Goal: Task Accomplishment & Management: Use online tool/utility

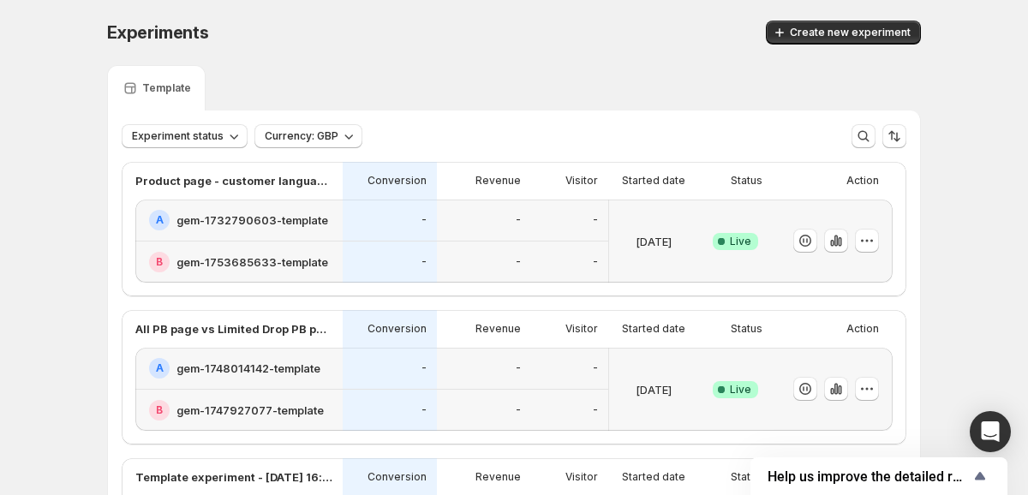
click at [51, 177] on div "Experiments. This page is ready Experiments Create new experiment Template Expe…" at bounding box center [514, 424] width 1028 height 848
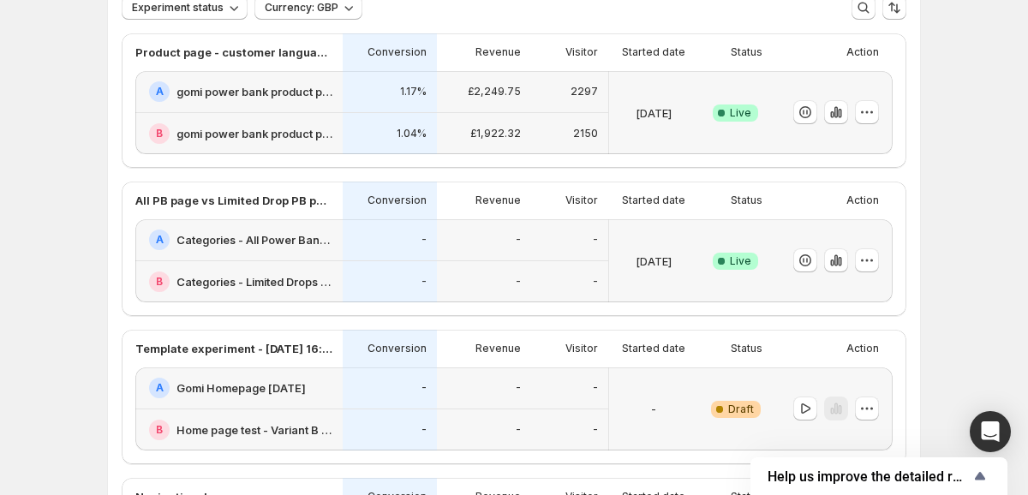
scroll to position [120, 0]
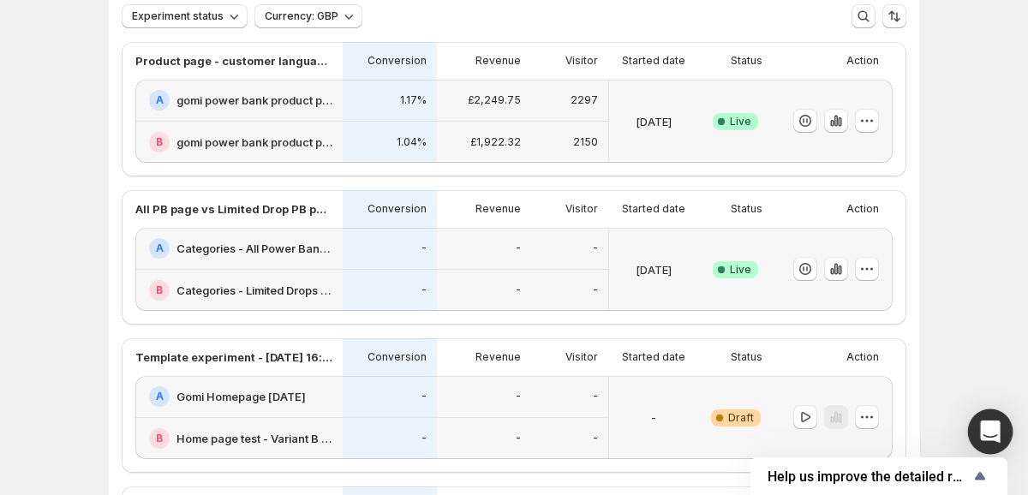
click at [1000, 422] on div "Open Intercom Messenger" at bounding box center [990, 431] width 45 height 45
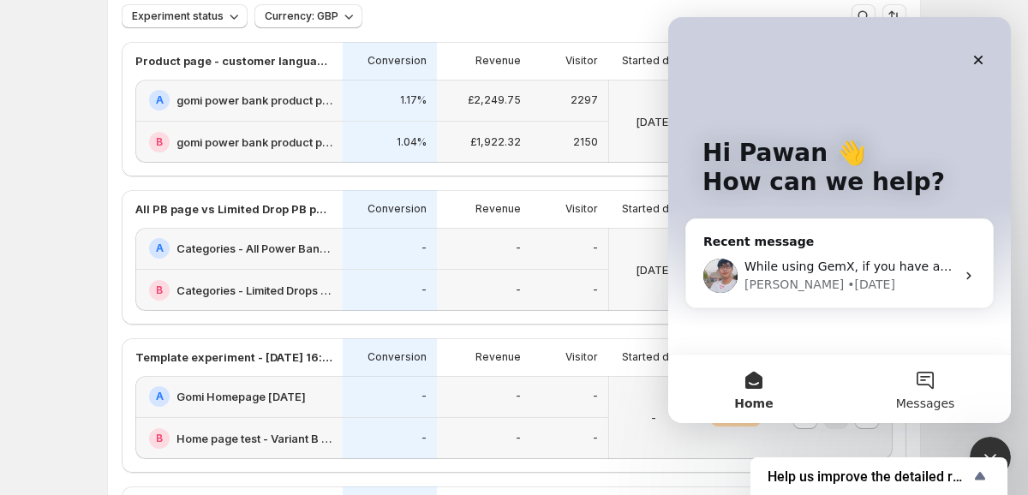
scroll to position [0, 0]
click at [878, 274] on div "While using GemX, if you have any questions or concerns, feel free to contact, …" at bounding box center [849, 267] width 211 height 18
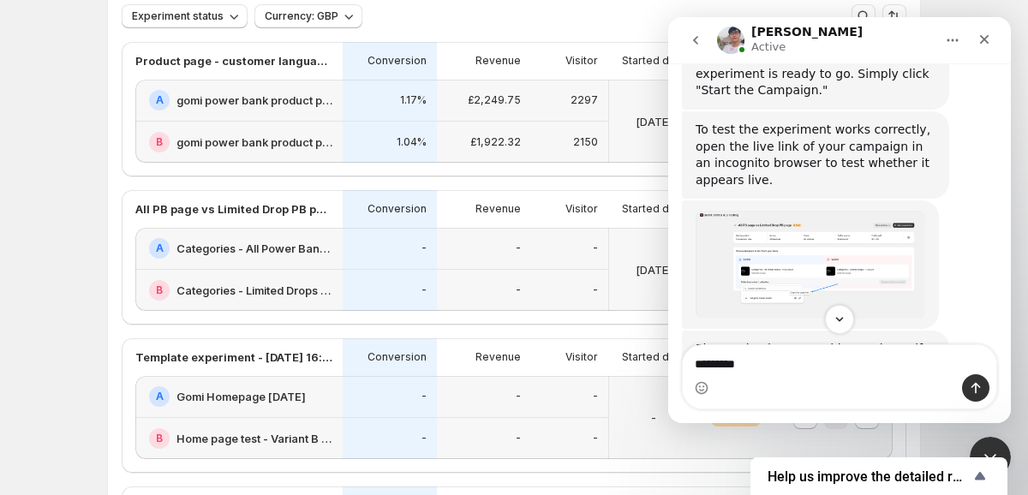
scroll to position [5570, 0]
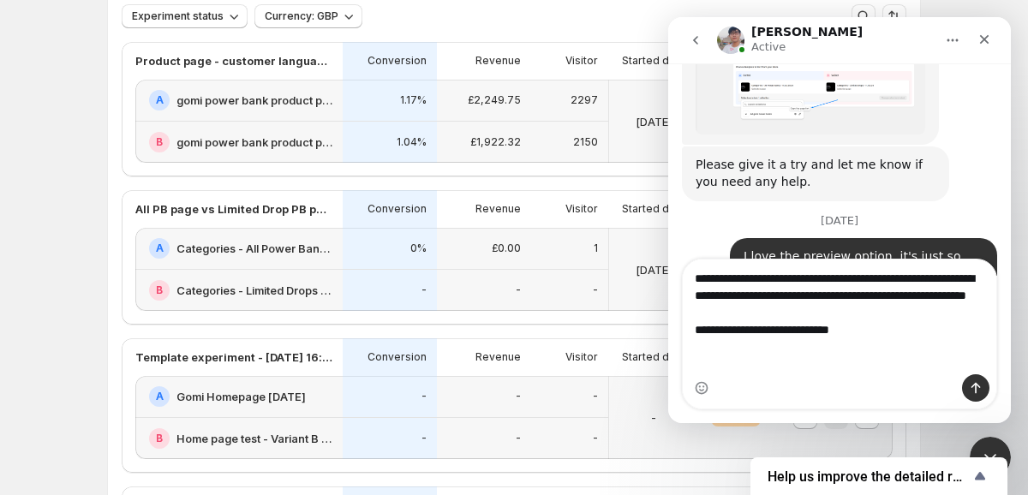
type textarea "**********"
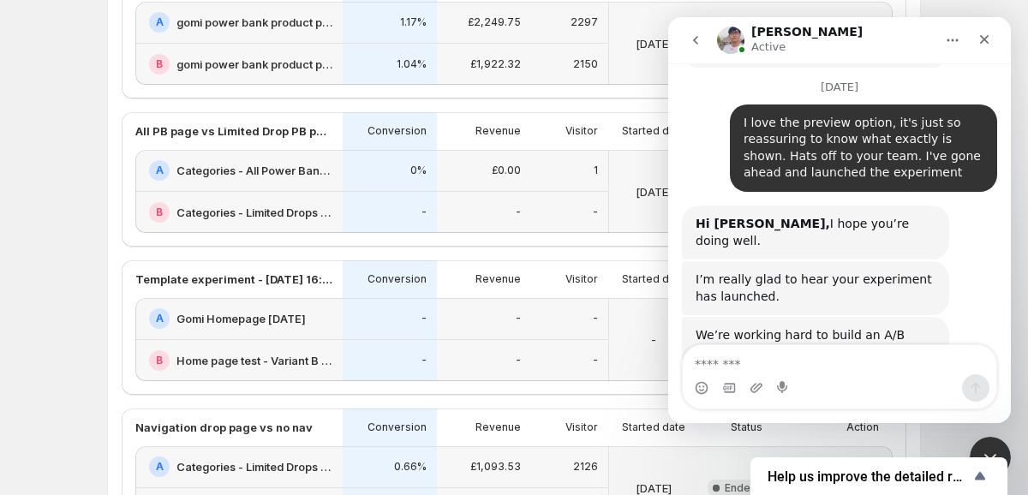
scroll to position [255, 0]
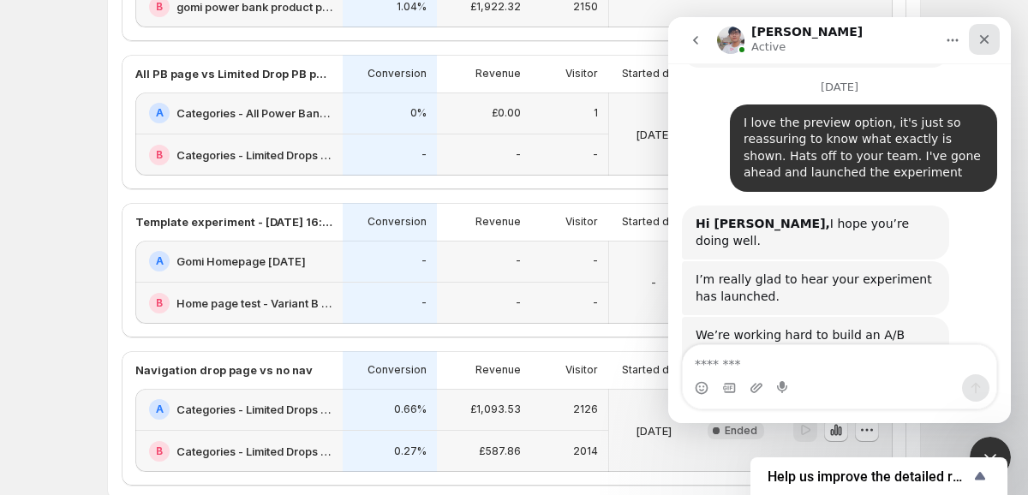
click at [985, 50] on div "Close" at bounding box center [984, 39] width 31 height 31
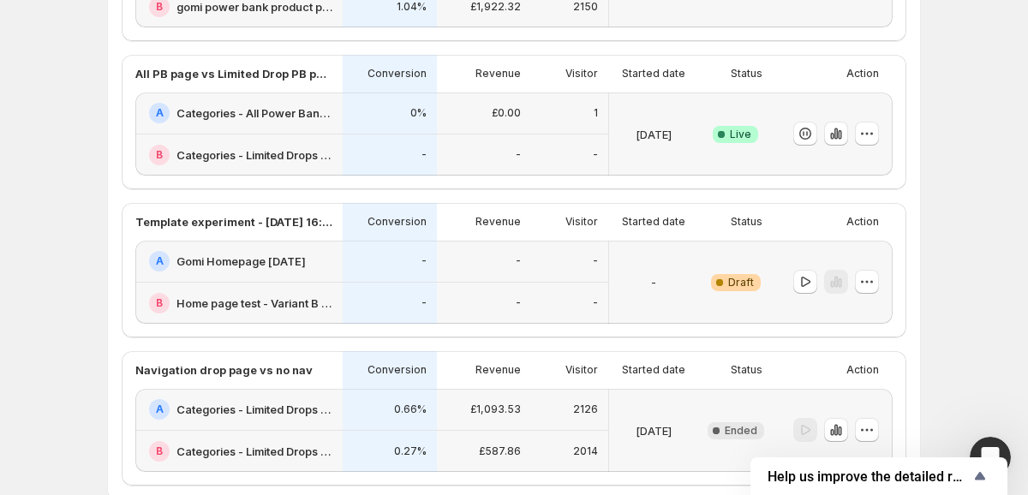
scroll to position [230, 0]
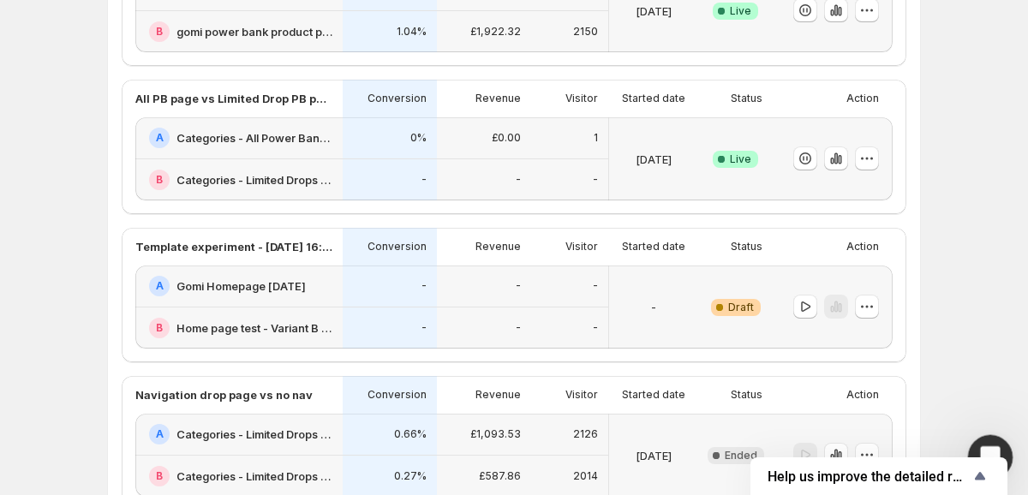
click at [988, 449] on icon "Open Intercom Messenger" at bounding box center [988, 455] width 12 height 14
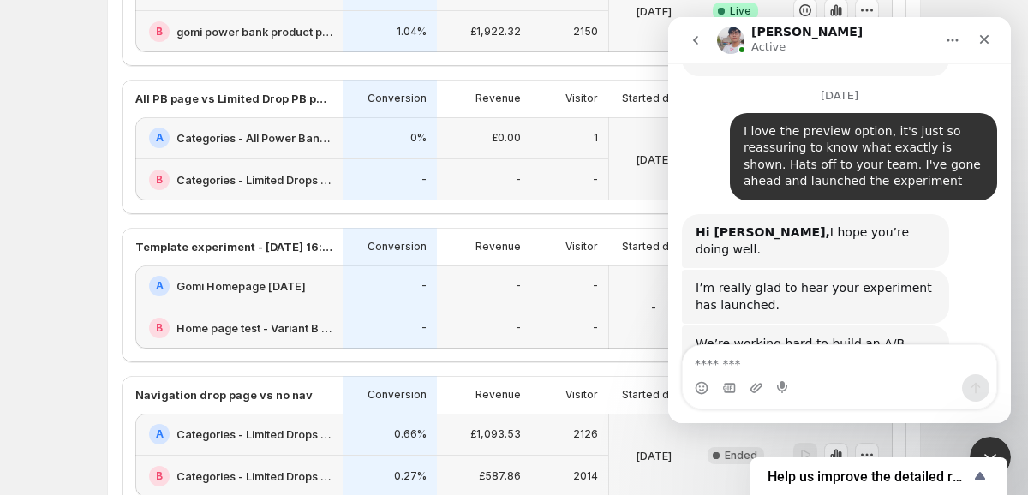
scroll to position [5704, 0]
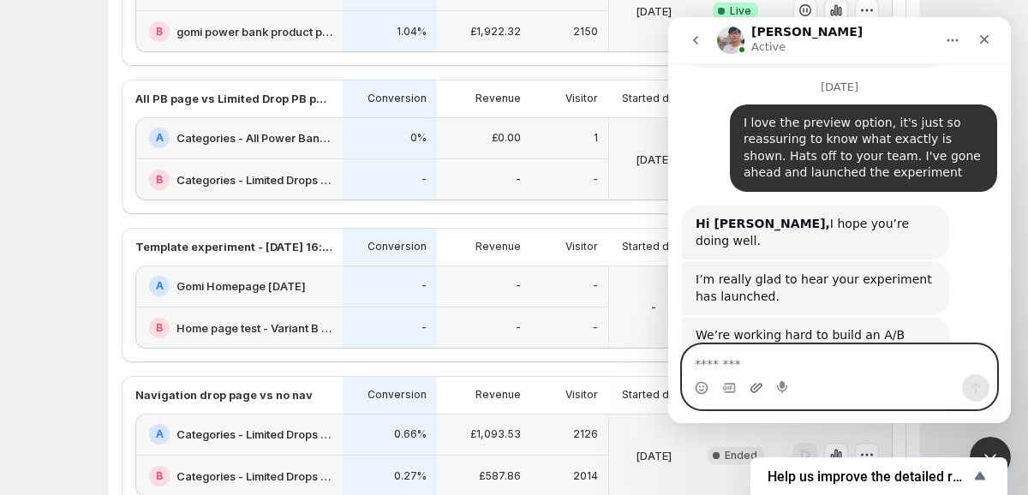
click at [759, 384] on icon "Upload attachment" at bounding box center [756, 387] width 12 height 9
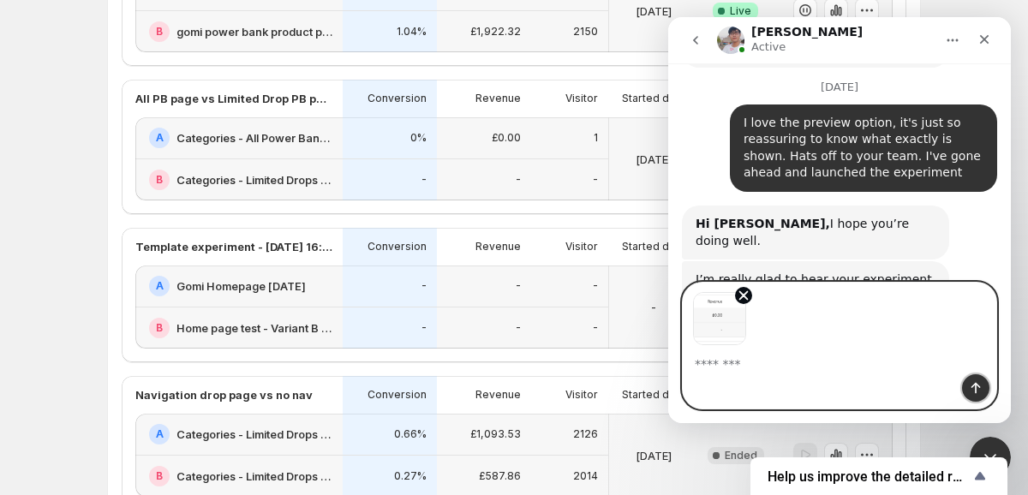
click at [980, 393] on icon "Send a message…" at bounding box center [976, 388] width 14 height 14
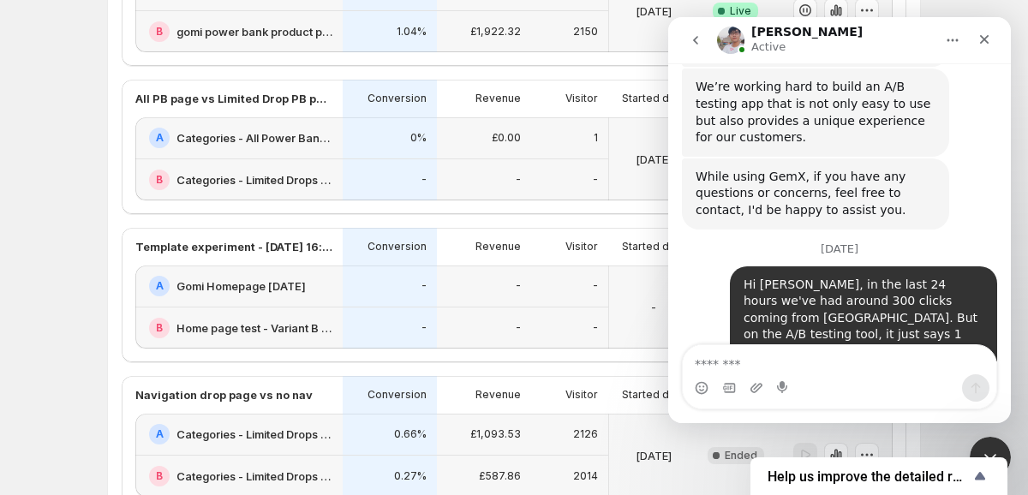
scroll to position [5970, 0]
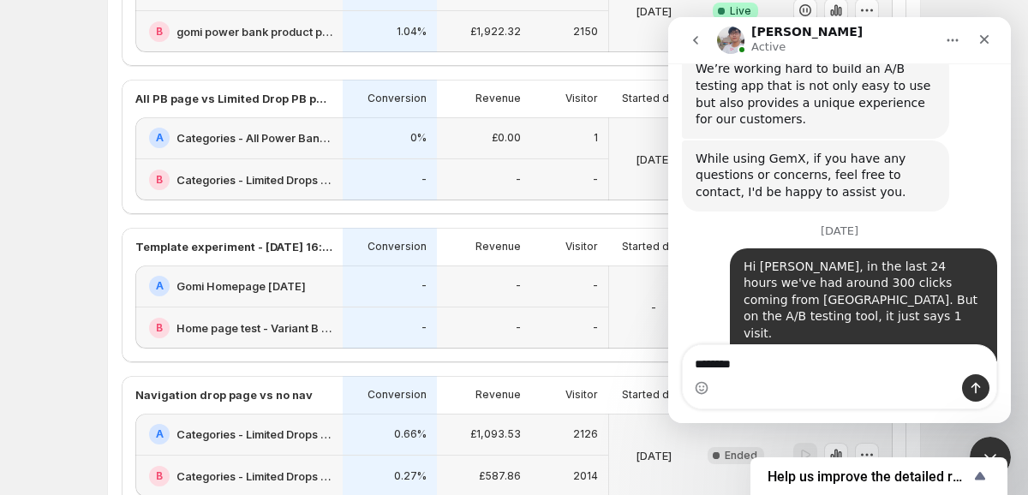
type textarea "*********"
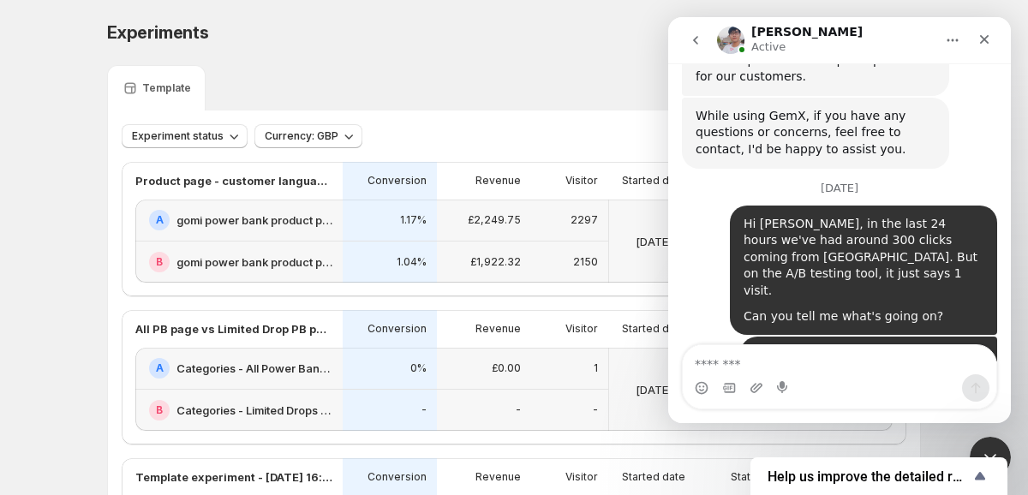
scroll to position [6029, 0]
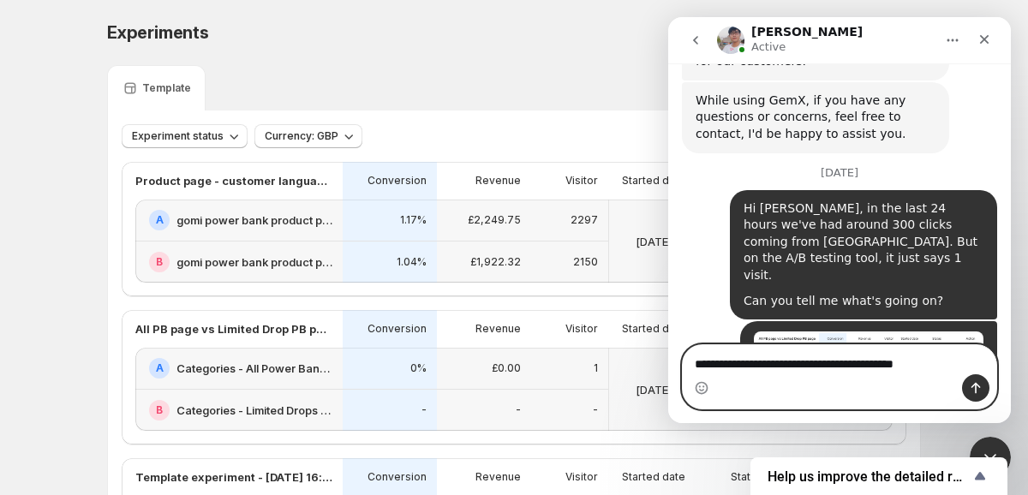
paste textarea "**********"
type textarea "**********"
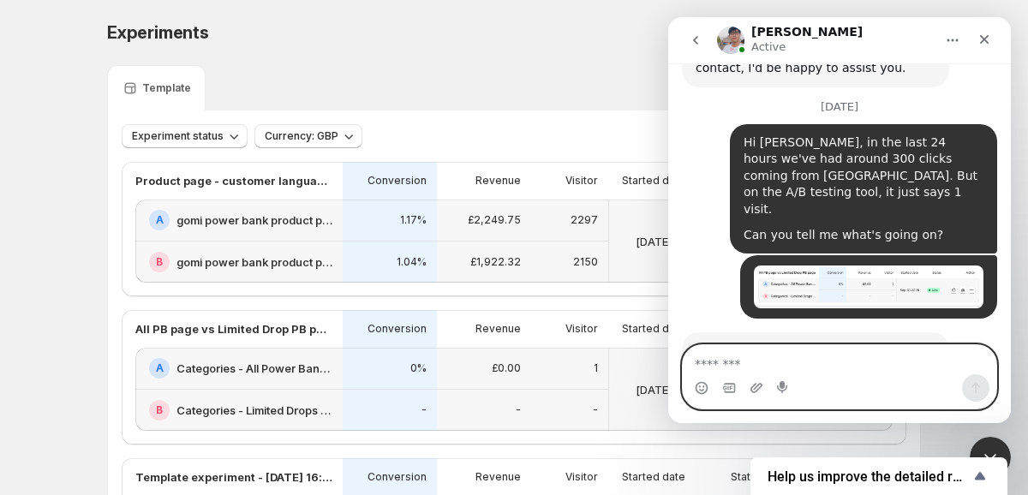
scroll to position [6113, 0]
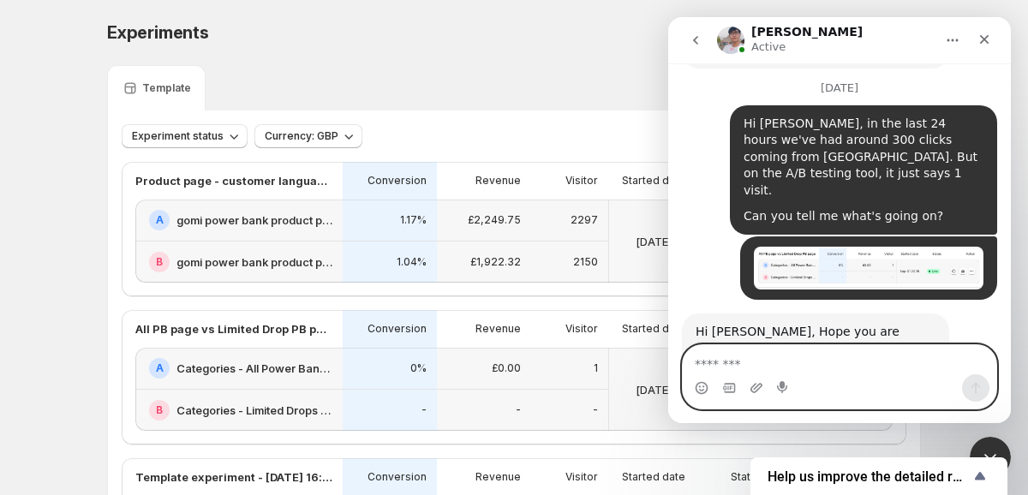
click at [846, 363] on textarea "Message…" at bounding box center [840, 359] width 314 height 29
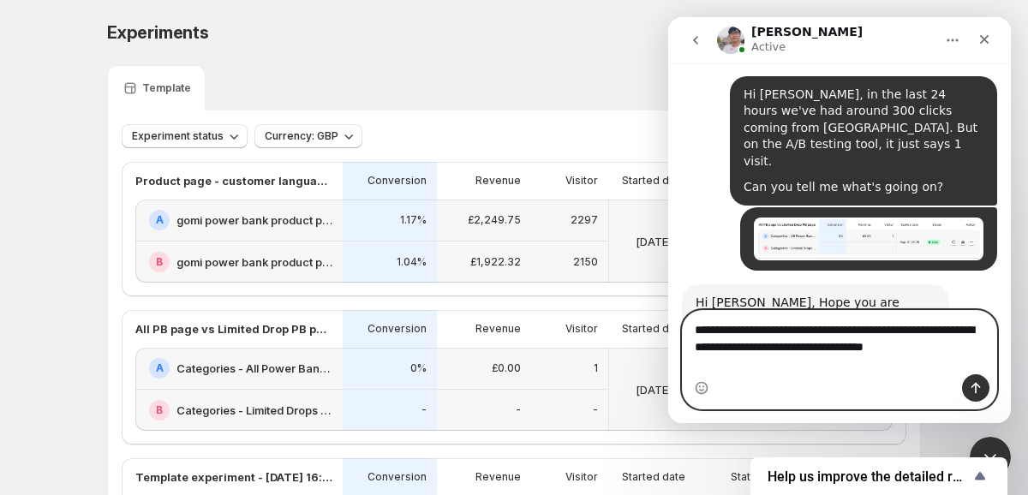
scroll to position [6148, 0]
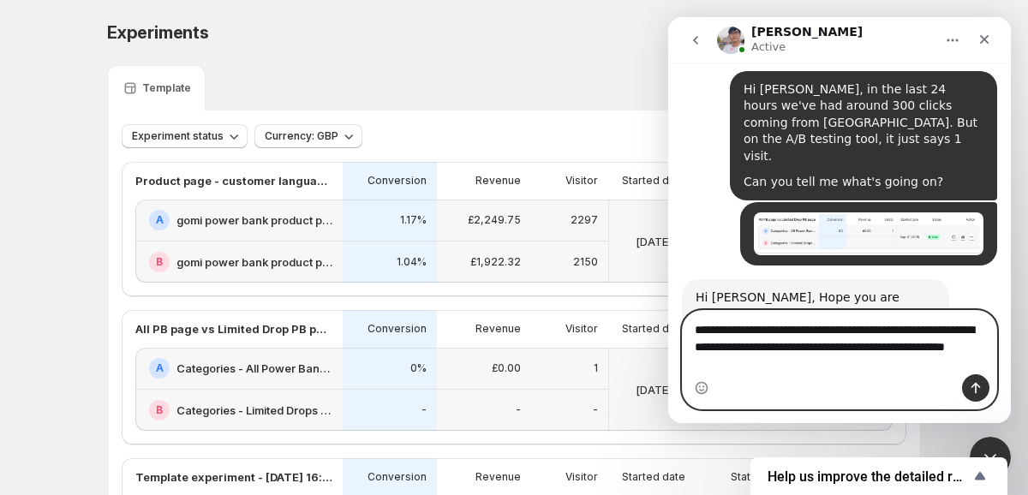
paste textarea "**********"
type textarea "**********"
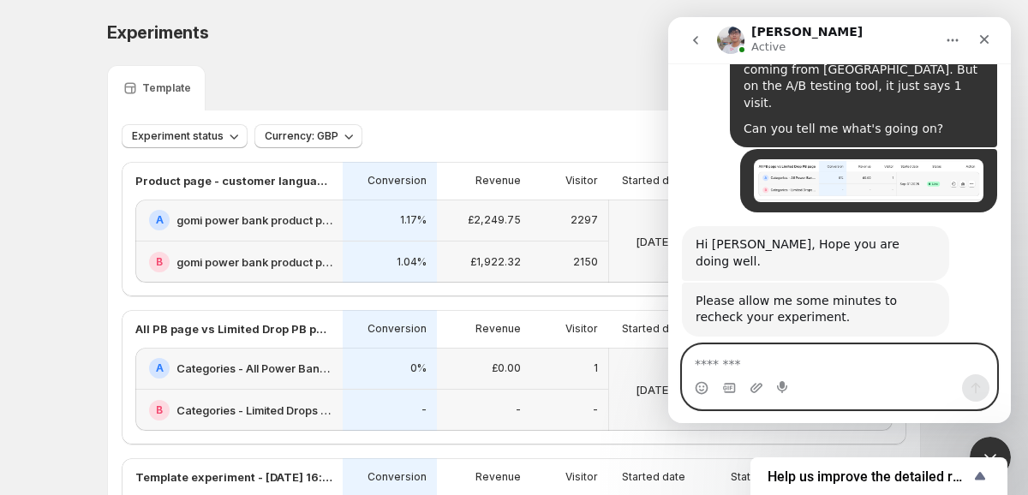
scroll to position [6202, 0]
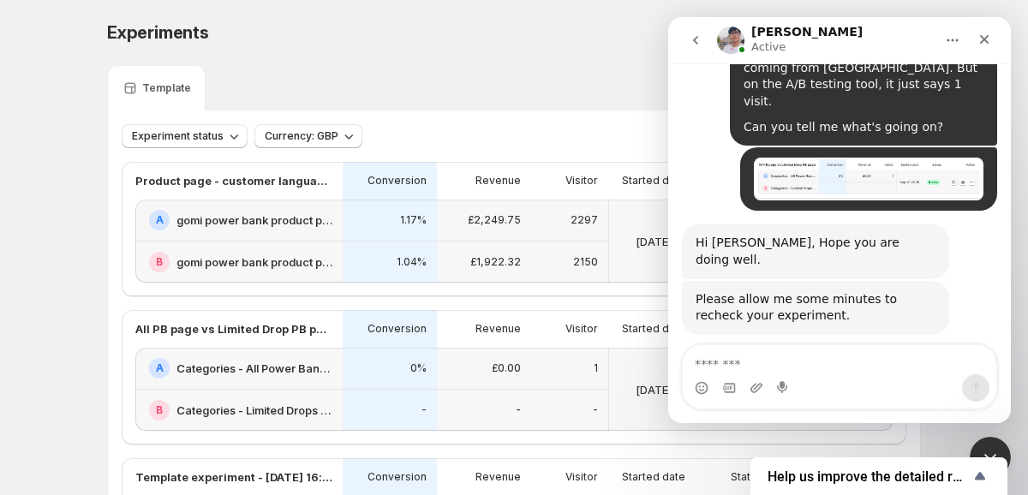
click at [61, 129] on div "Experiments. This page is ready Experiments Create new experiment Template Expe…" at bounding box center [514, 424] width 1028 height 848
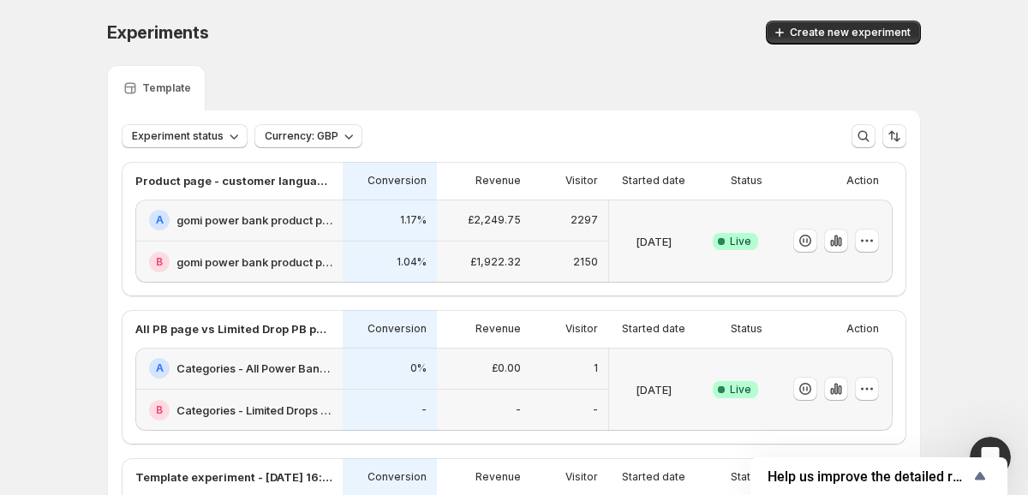
click at [87, 147] on div "Experiments. This page is ready Experiments Create new experiment Template Expe…" at bounding box center [514, 424] width 855 height 848
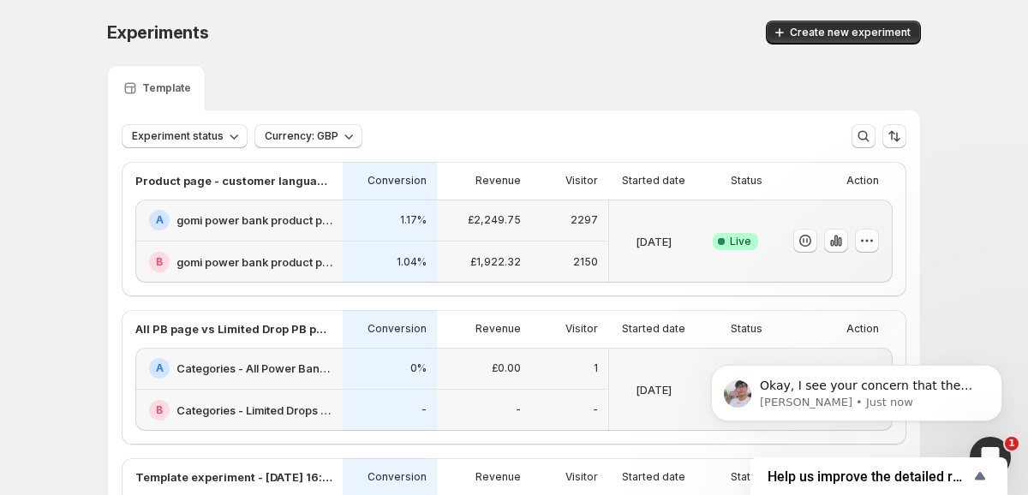
scroll to position [0, 0]
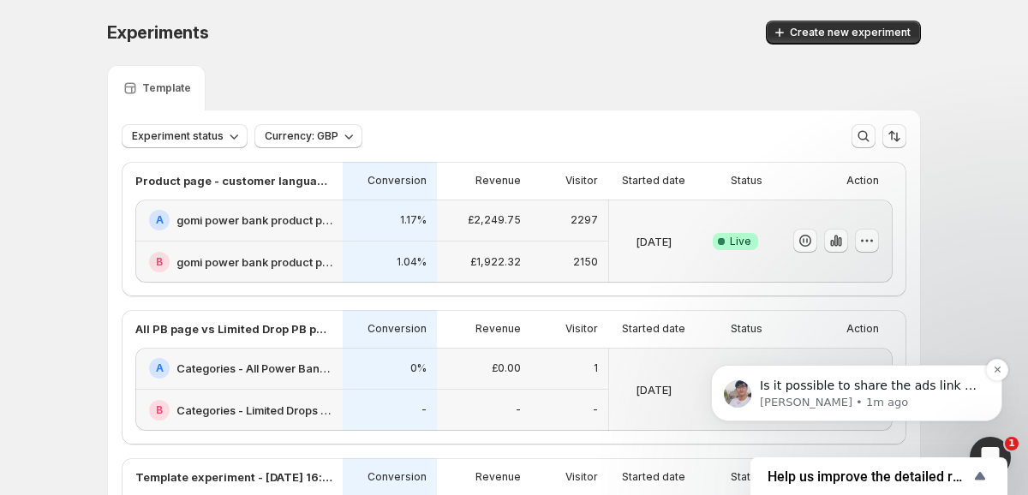
click at [901, 377] on div "Is it possible to share the ads link so I can run a test on my side?" at bounding box center [870, 386] width 226 height 22
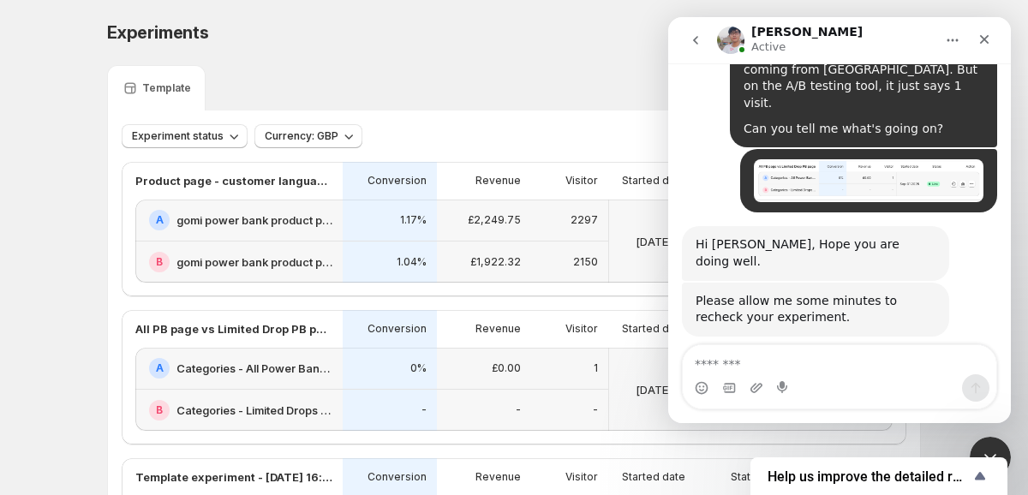
scroll to position [6453, 0]
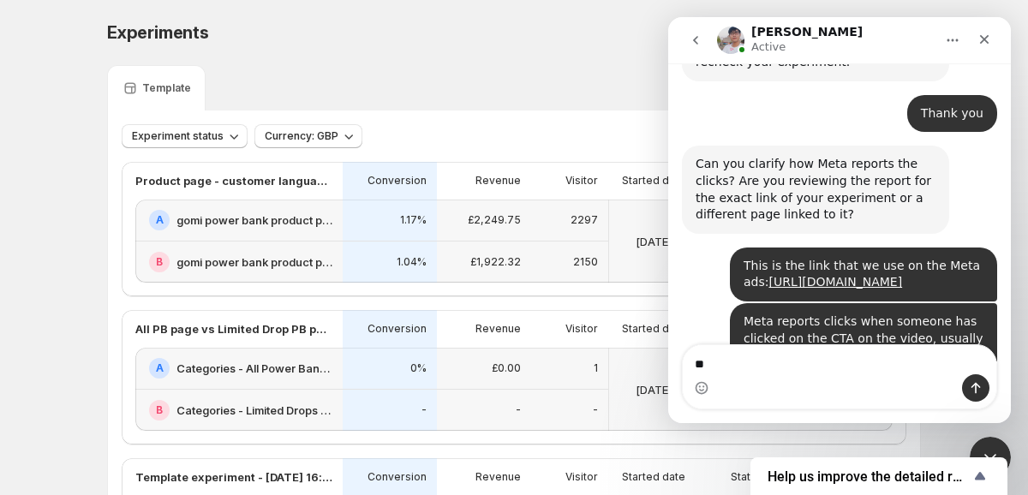
type textarea "***"
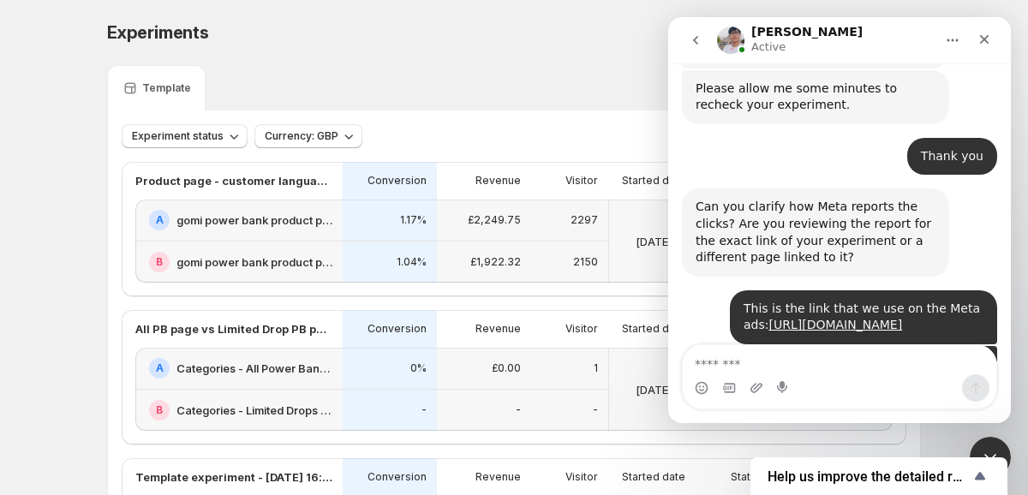
scroll to position [6407, 0]
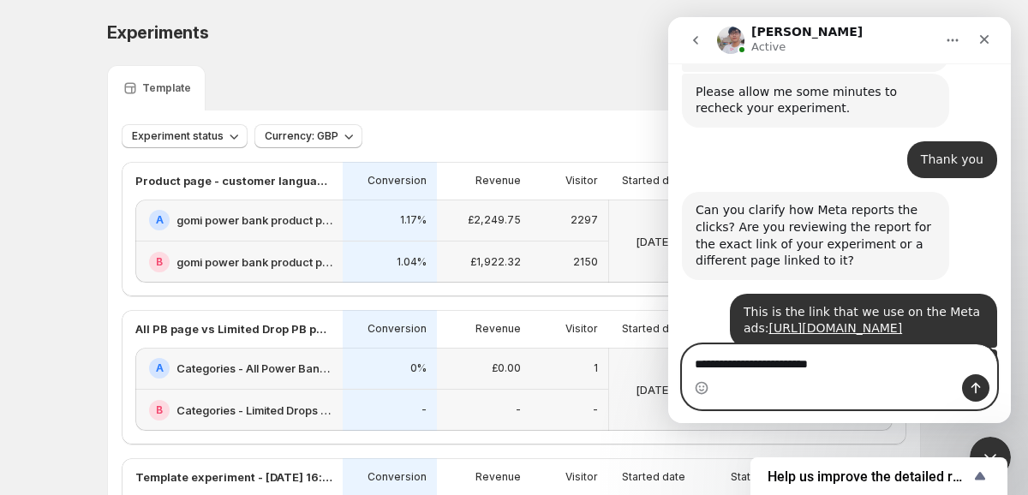
type textarea "**********"
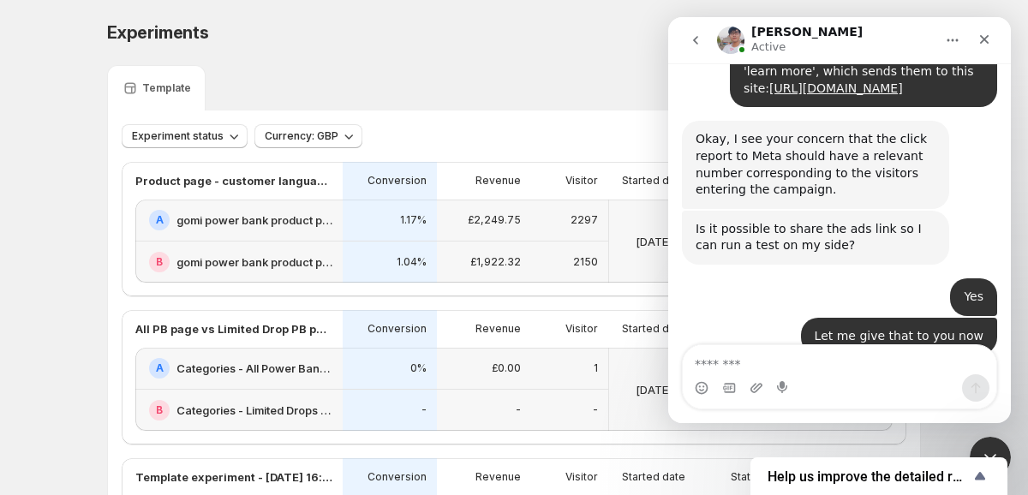
scroll to position [6772, 0]
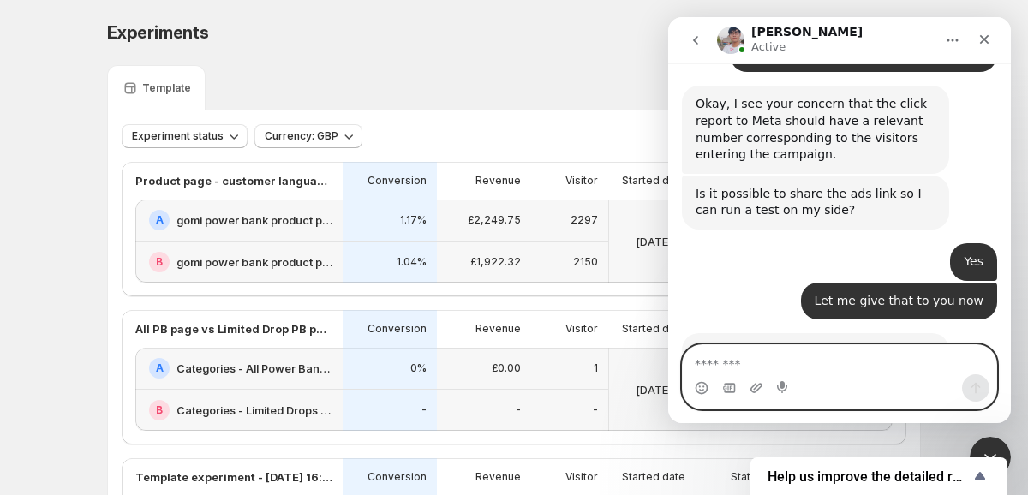
paste textarea "**********"
type textarea "**********"
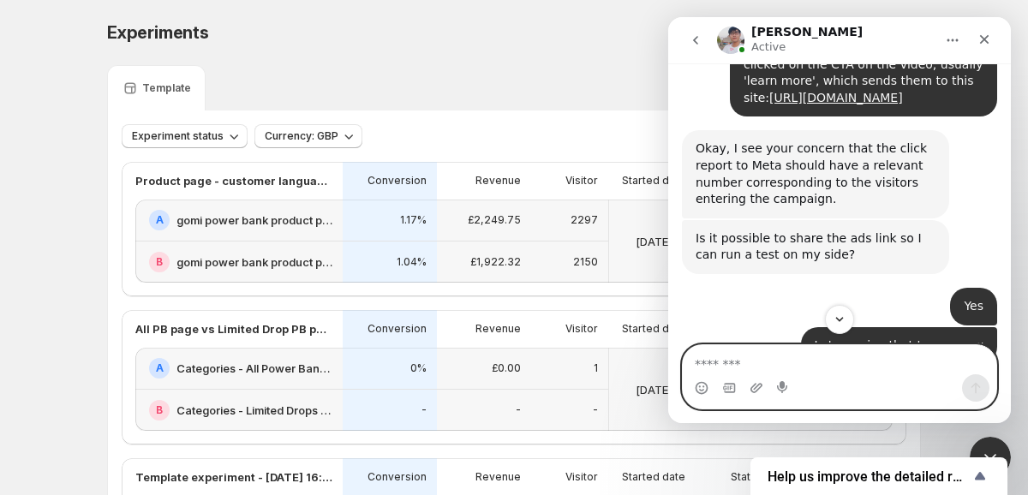
scroll to position [6737, 0]
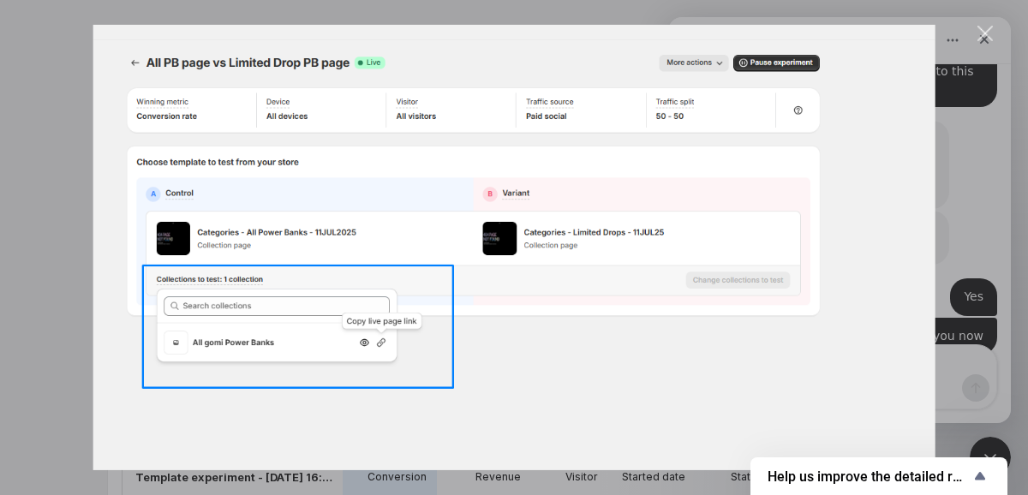
scroll to position [0, 0]
click at [341, 360] on img "Close" at bounding box center [514, 247] width 842 height 445
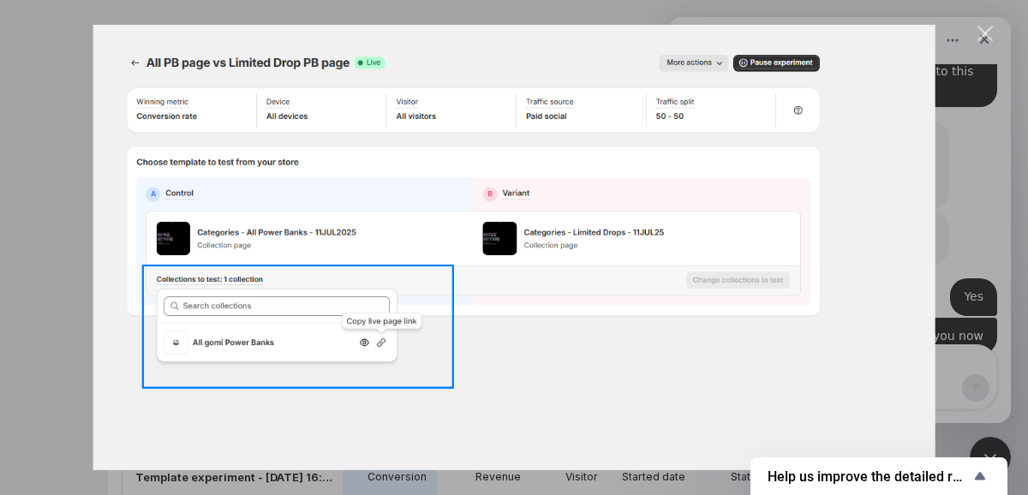
click at [952, 179] on div "Intercom messenger" at bounding box center [514, 247] width 1028 height 495
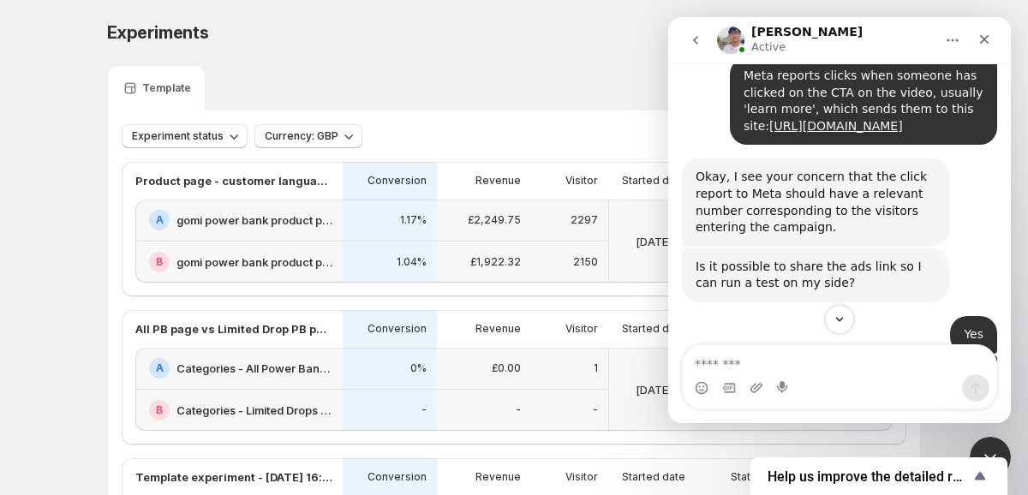
scroll to position [6703, 0]
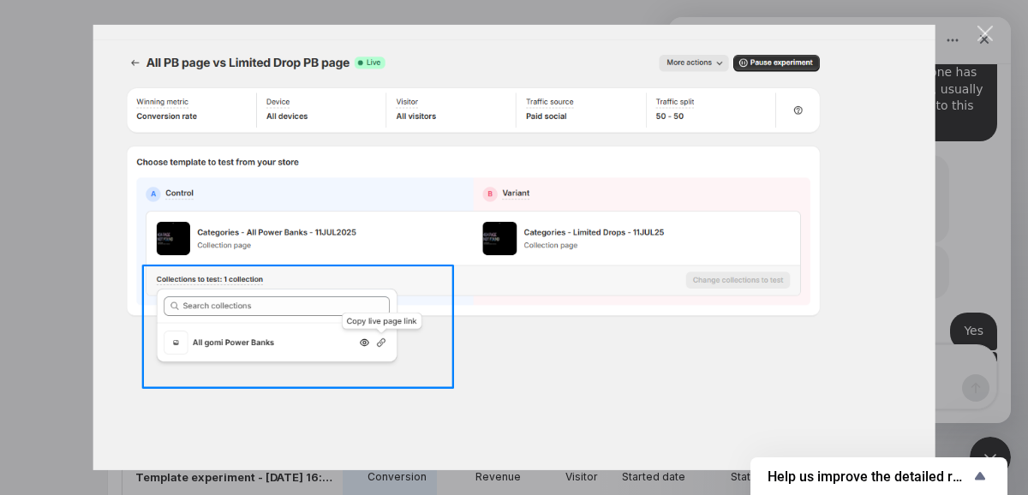
scroll to position [0, 0]
click at [956, 278] on div "Intercom messenger" at bounding box center [514, 247] width 1028 height 495
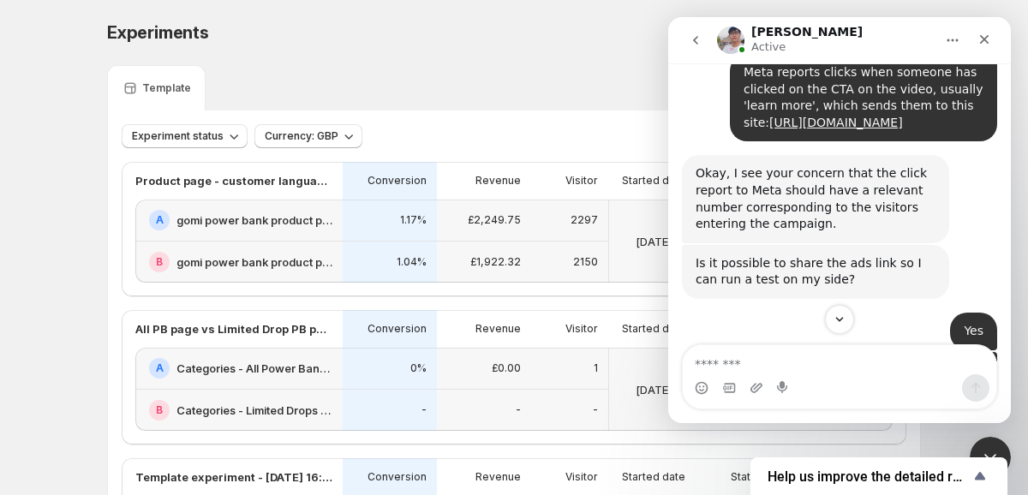
scroll to position [6774, 0]
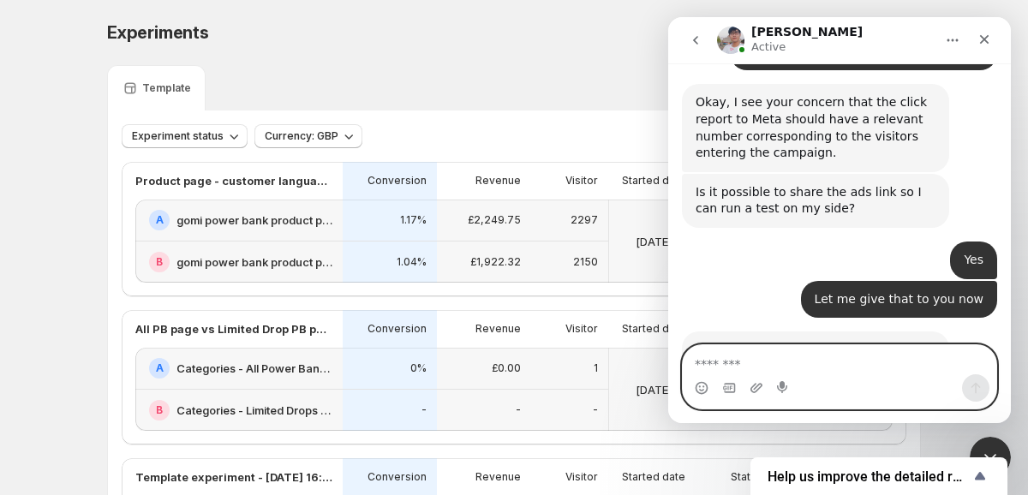
click at [932, 349] on textarea "Message…" at bounding box center [840, 359] width 314 height 29
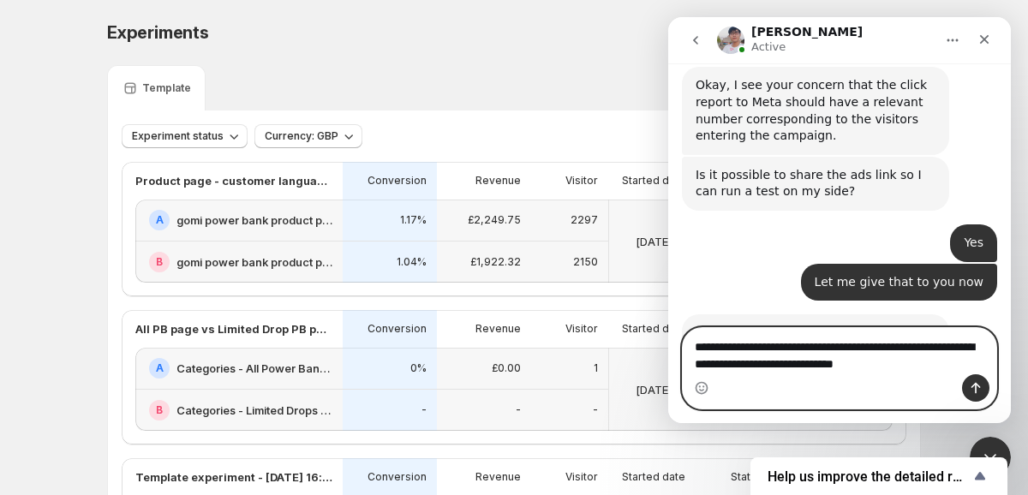
scroll to position [6857, 0]
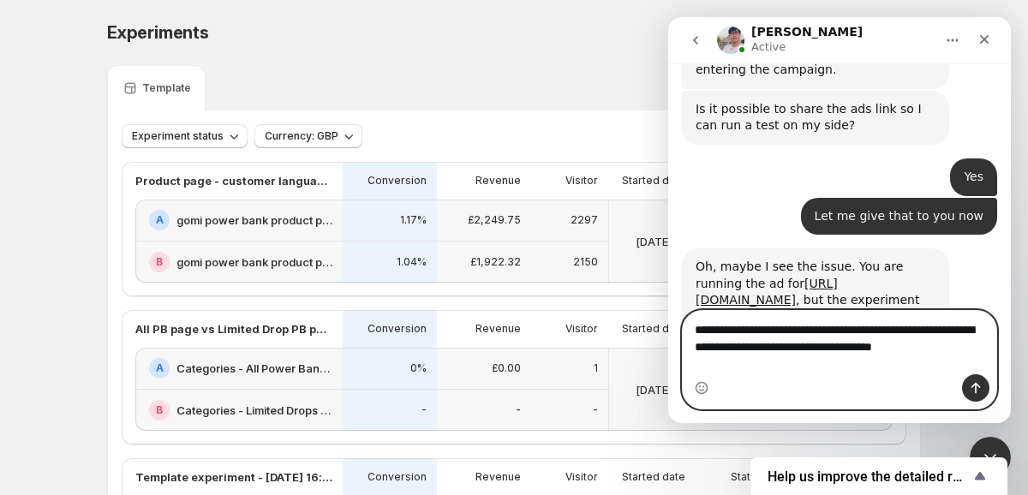
type textarea "**********"
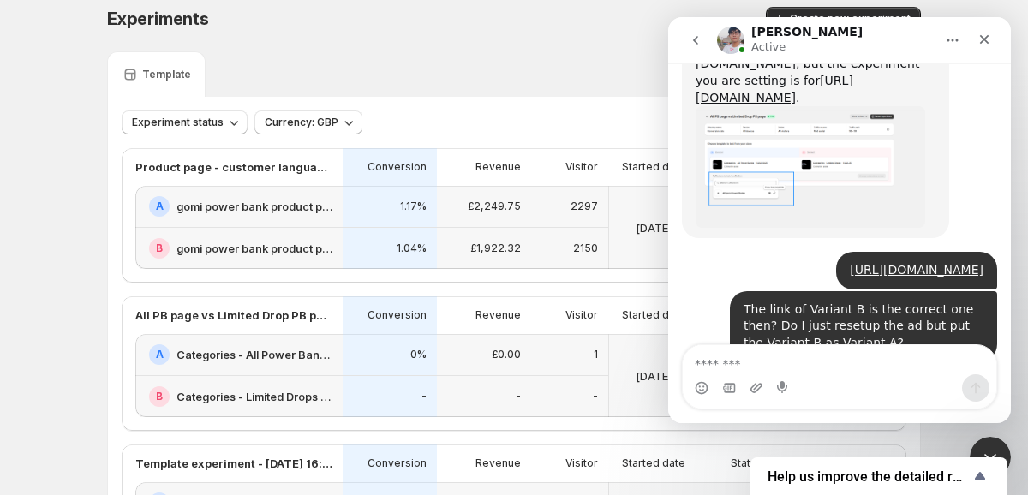
scroll to position [7098, 0]
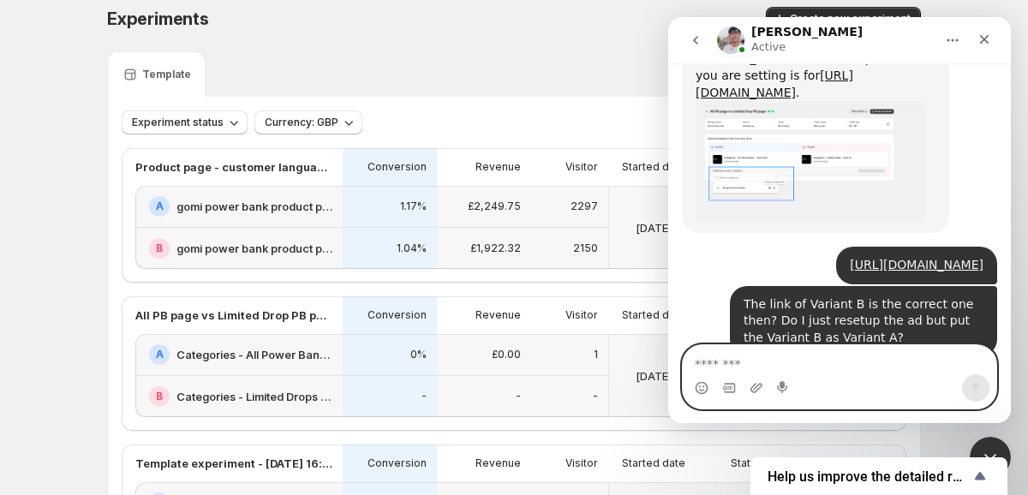
click at [851, 371] on textarea "Message…" at bounding box center [840, 359] width 314 height 29
type textarea "**********"
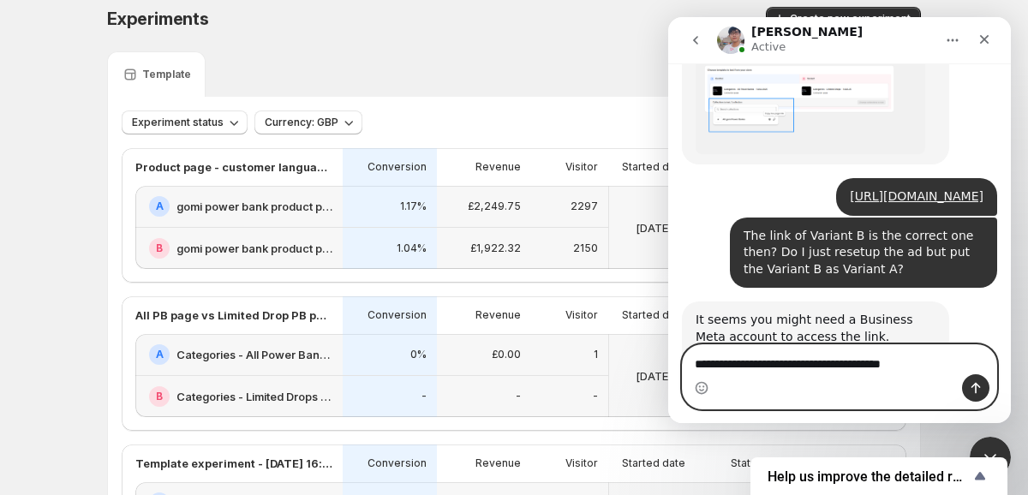
type textarea "**********"
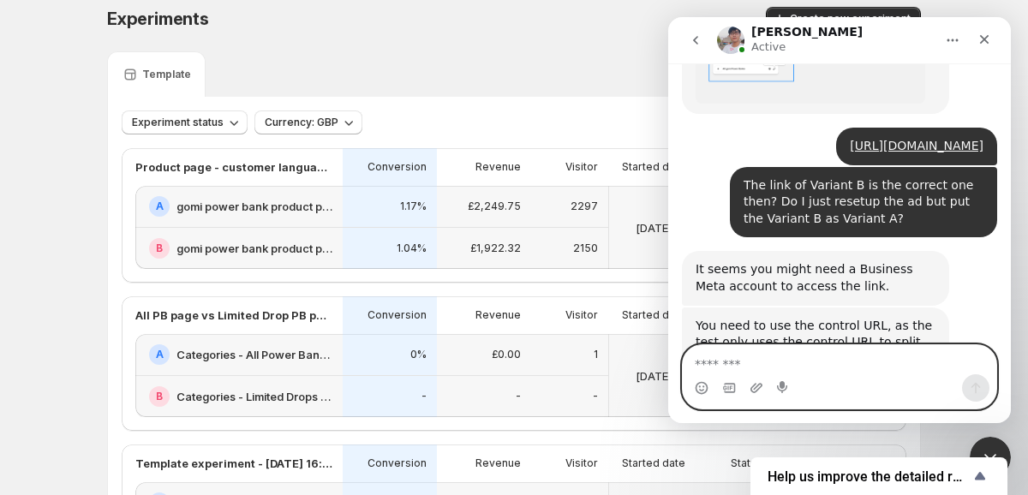
scroll to position [7223, 0]
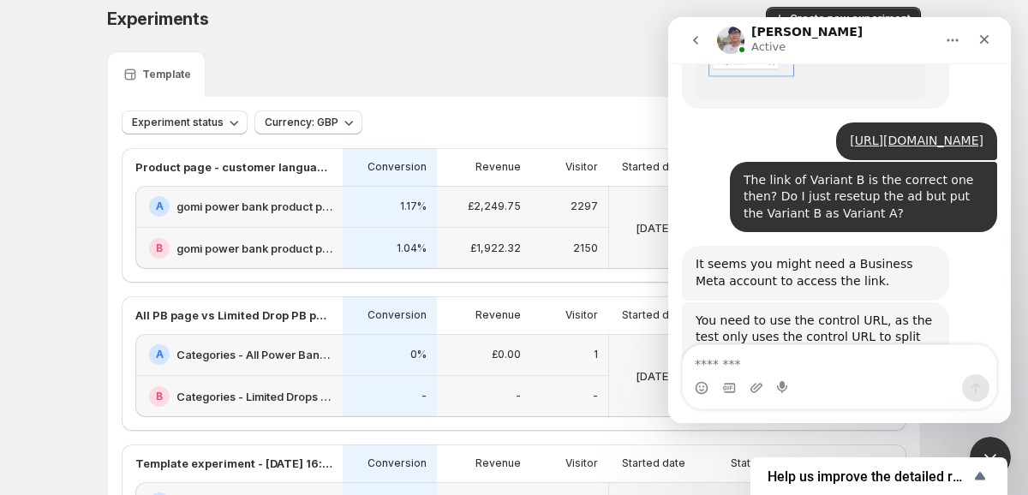
click at [635, 62] on div "Template" at bounding box center [514, 73] width 814 height 45
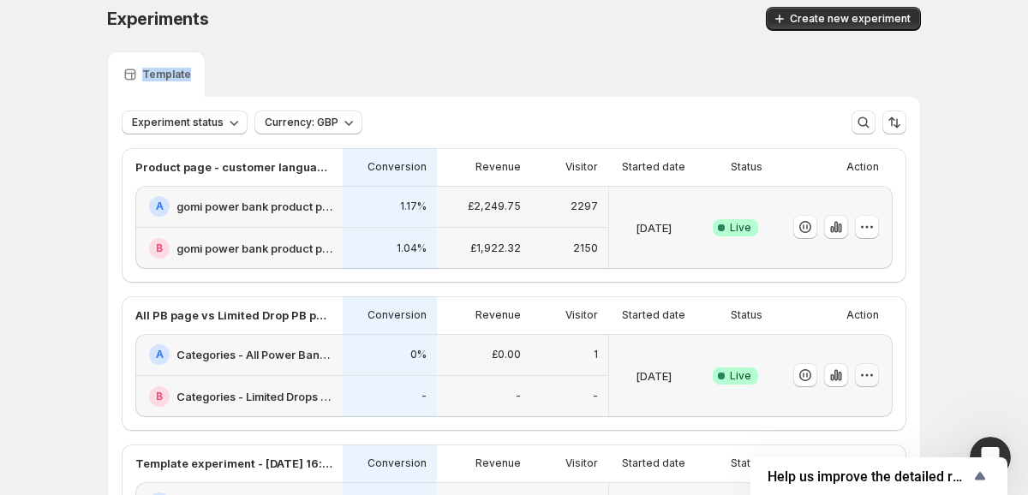
click at [867, 373] on icon "button" at bounding box center [866, 375] width 17 height 17
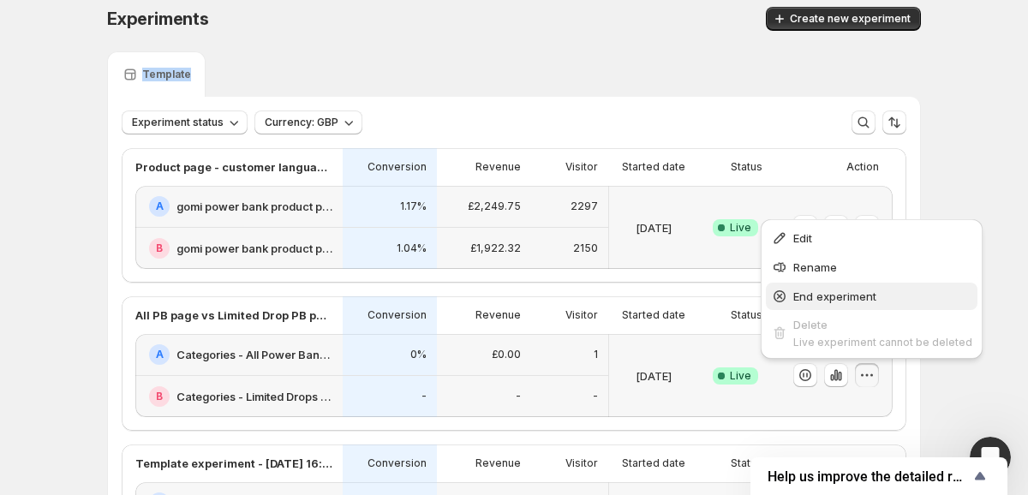
click at [875, 301] on span "End experiment" at bounding box center [834, 297] width 83 height 14
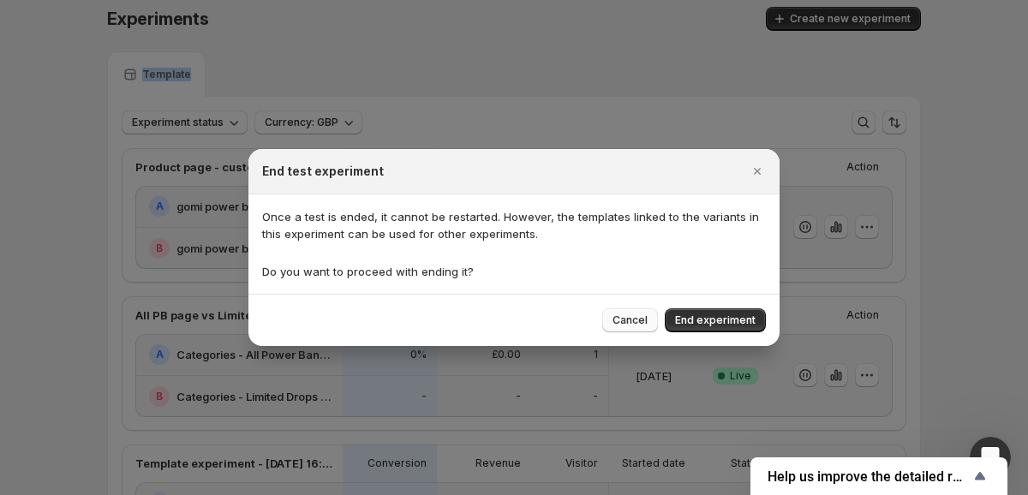
drag, startPoint x: 711, startPoint y: 321, endPoint x: 642, endPoint y: 320, distance: 68.5
click at [642, 320] on div "Cancel End experiment" at bounding box center [684, 320] width 164 height 24
click at [642, 320] on span "Cancel" at bounding box center [629, 321] width 35 height 14
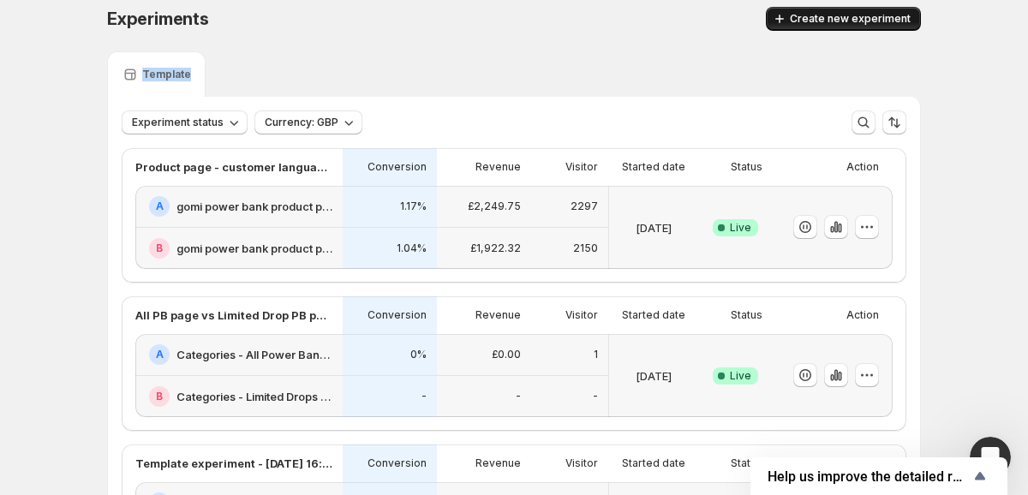
click at [854, 24] on span "Create new experiment" at bounding box center [850, 19] width 121 height 14
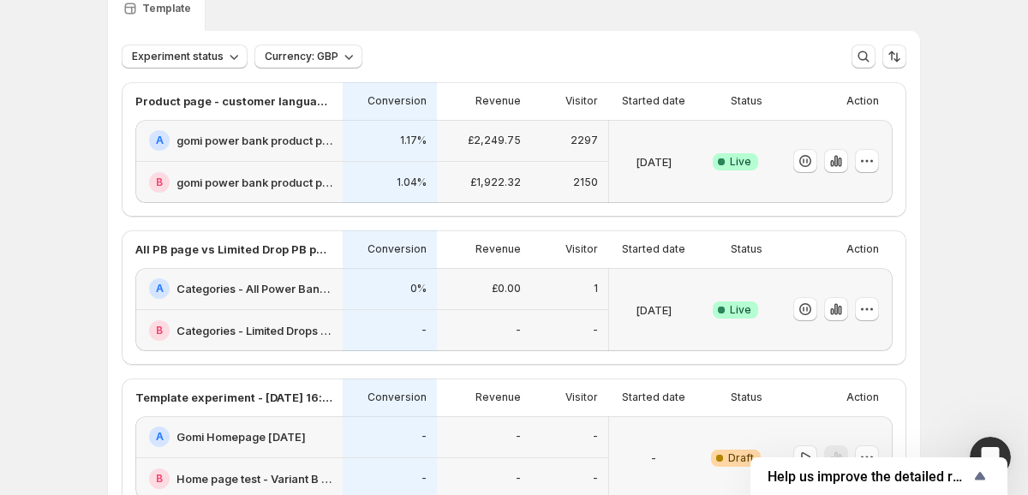
scroll to position [226, 0]
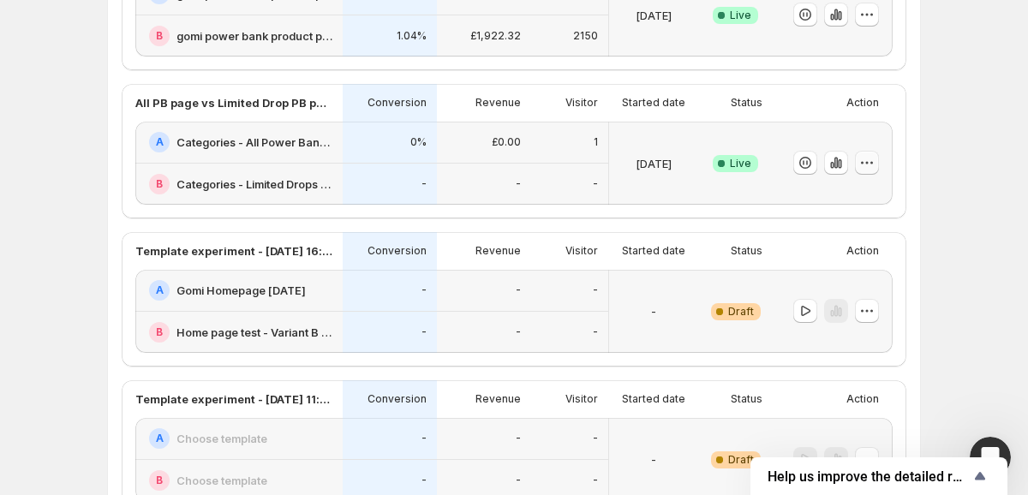
click at [870, 166] on icon "button" at bounding box center [866, 162] width 17 height 17
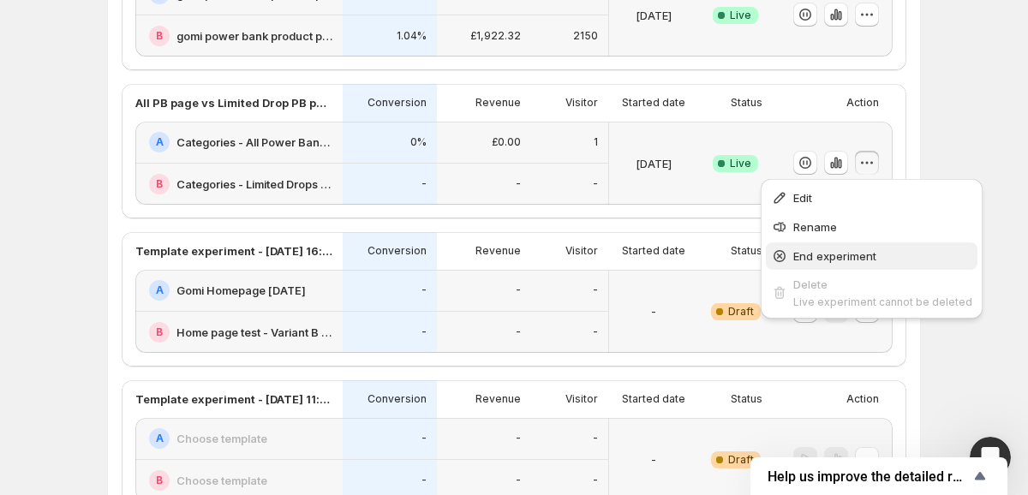
click at [872, 243] on button "End experiment" at bounding box center [872, 255] width 212 height 27
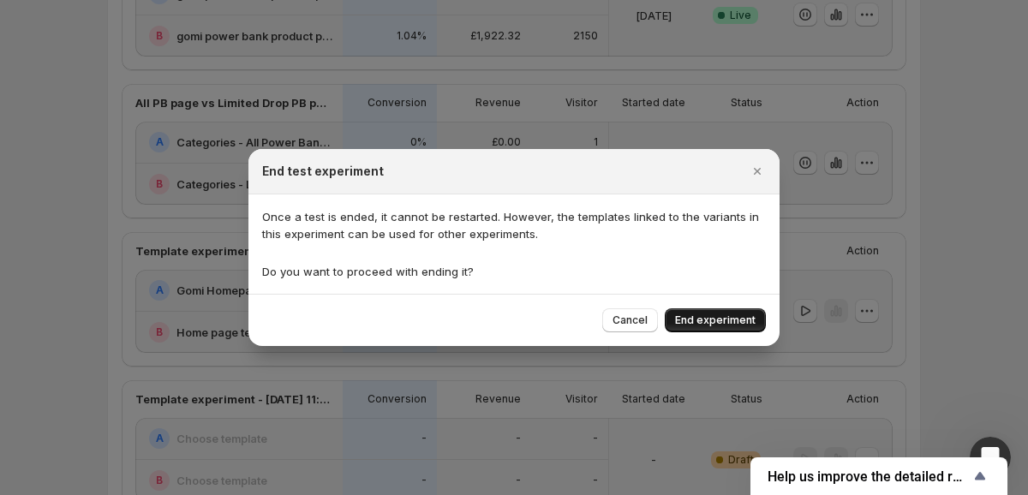
click at [704, 312] on button "End experiment" at bounding box center [715, 320] width 101 height 24
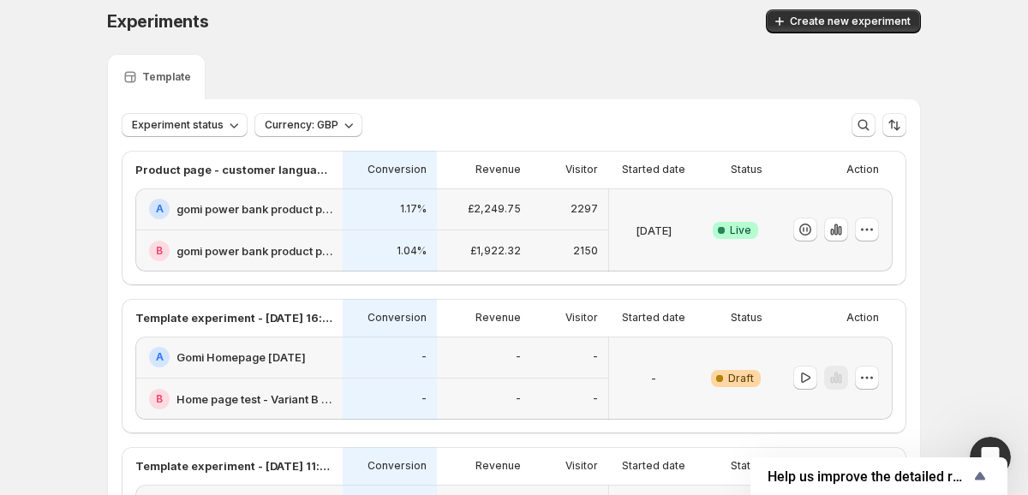
scroll to position [0, 0]
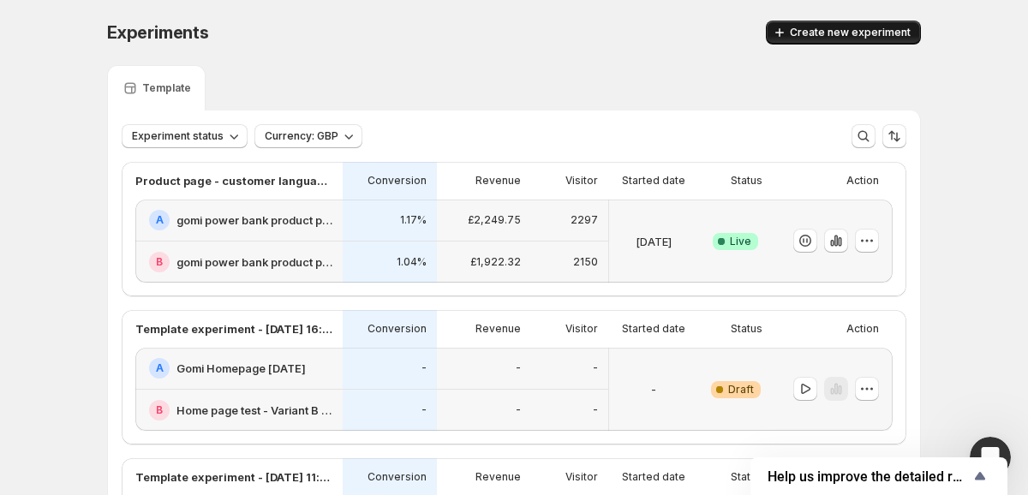
click at [885, 30] on span "Create new experiment" at bounding box center [850, 33] width 121 height 14
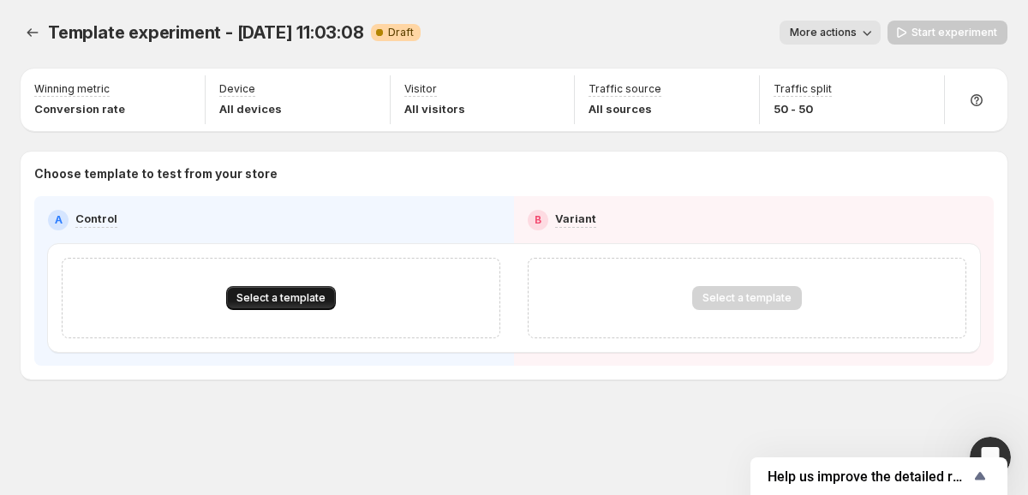
click at [292, 288] on button "Select a template" at bounding box center [281, 298] width 110 height 24
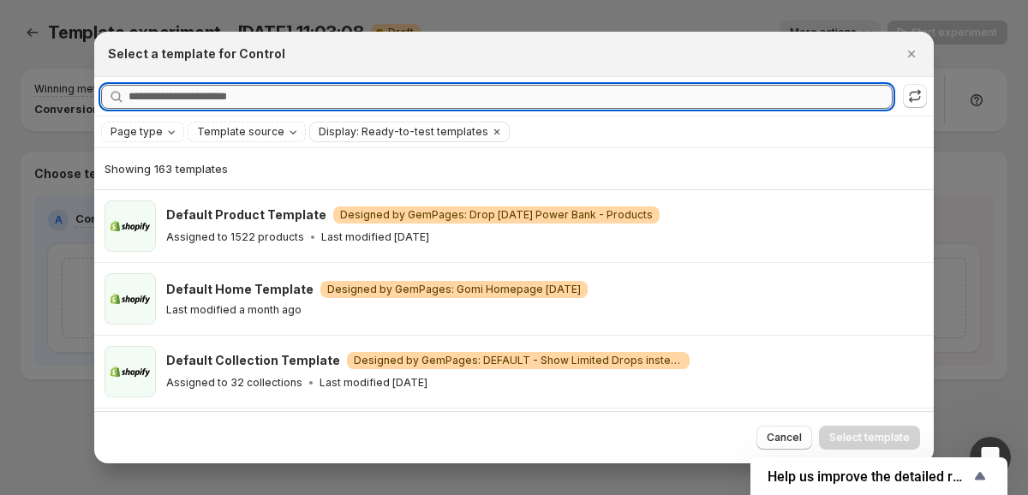
click at [462, 91] on input "Searching all templates" at bounding box center [510, 97] width 764 height 24
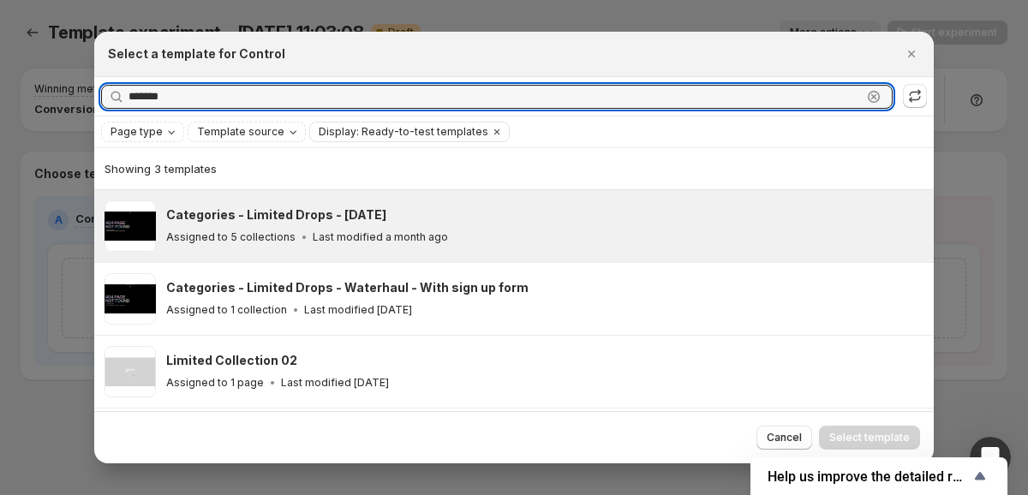
type input "*******"
click at [475, 221] on div "Categories - Limited Drops - [DATE]" at bounding box center [542, 214] width 752 height 17
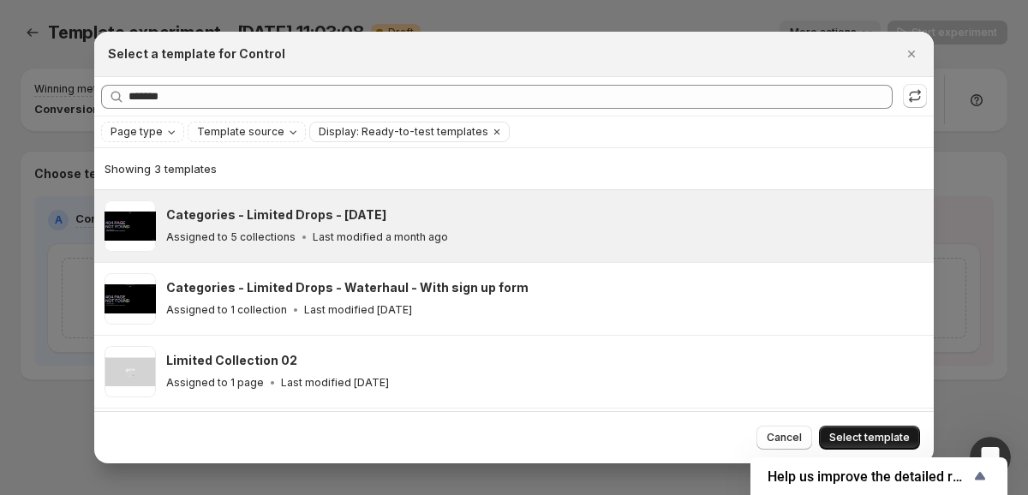
click at [859, 431] on button "Select template" at bounding box center [869, 438] width 101 height 24
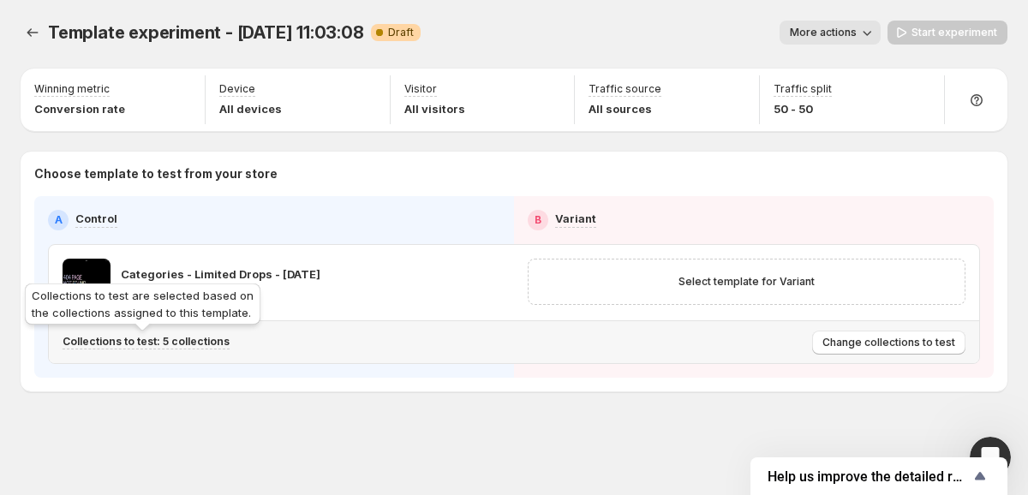
click at [194, 342] on p "Collections to test: 5 collections" at bounding box center [146, 342] width 167 height 14
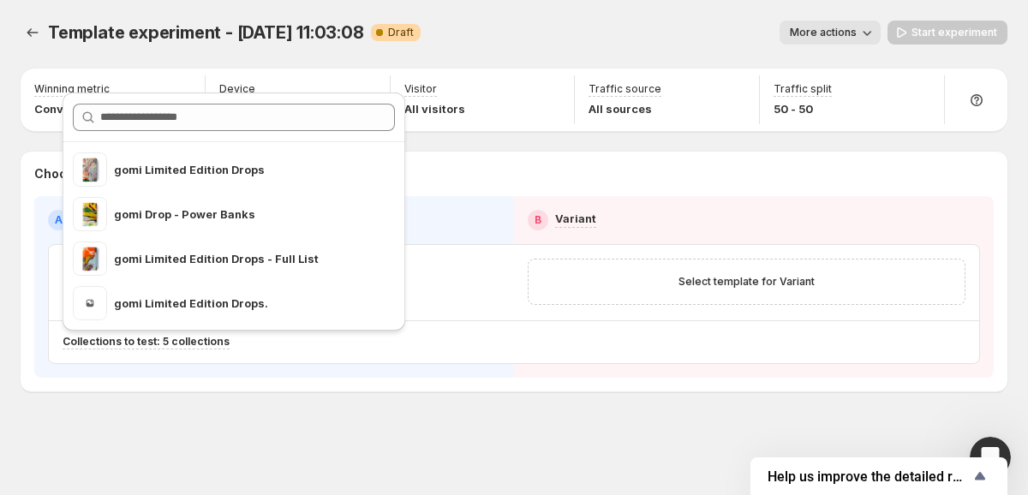
click at [460, 410] on div "Template experiment - [DATE] 11:03:08. This page is ready Template experiment -…" at bounding box center [514, 242] width 1028 height 484
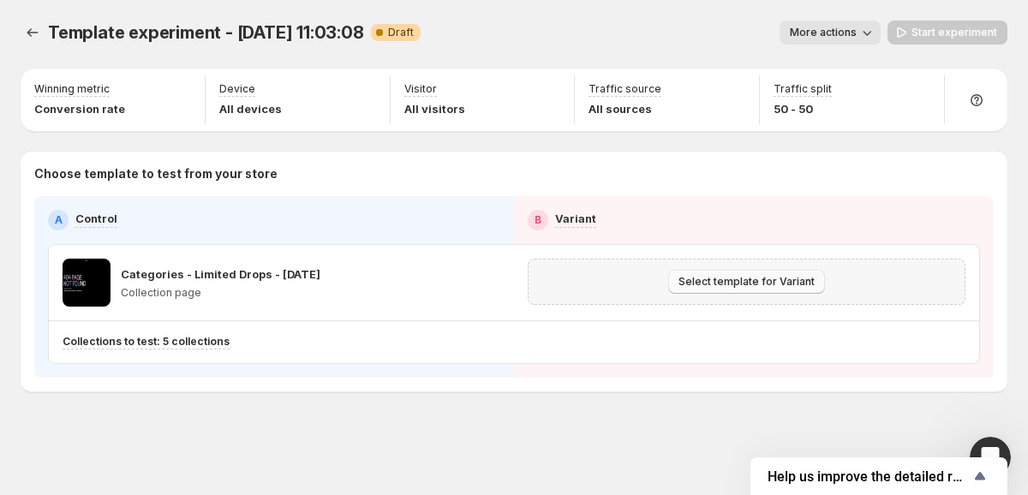
click at [738, 270] on button "Select template for Variant" at bounding box center [746, 282] width 157 height 24
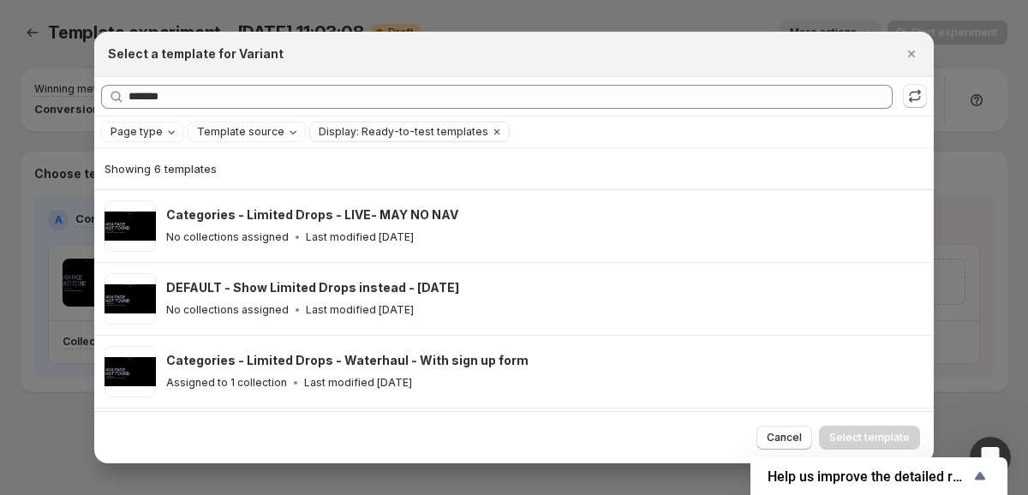
click at [394, 71] on div "Select a template for Variant" at bounding box center [513, 54] width 839 height 45
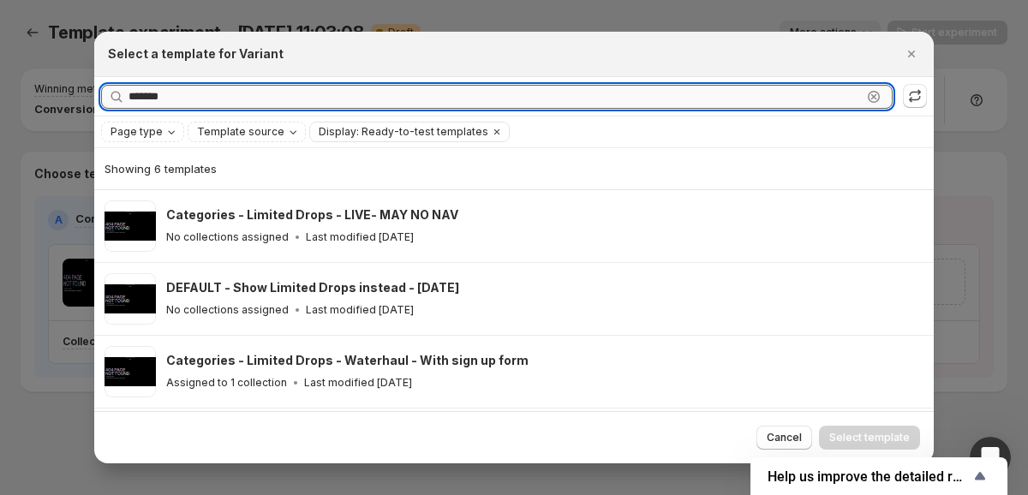
click at [423, 87] on input "*******" at bounding box center [494, 97] width 733 height 24
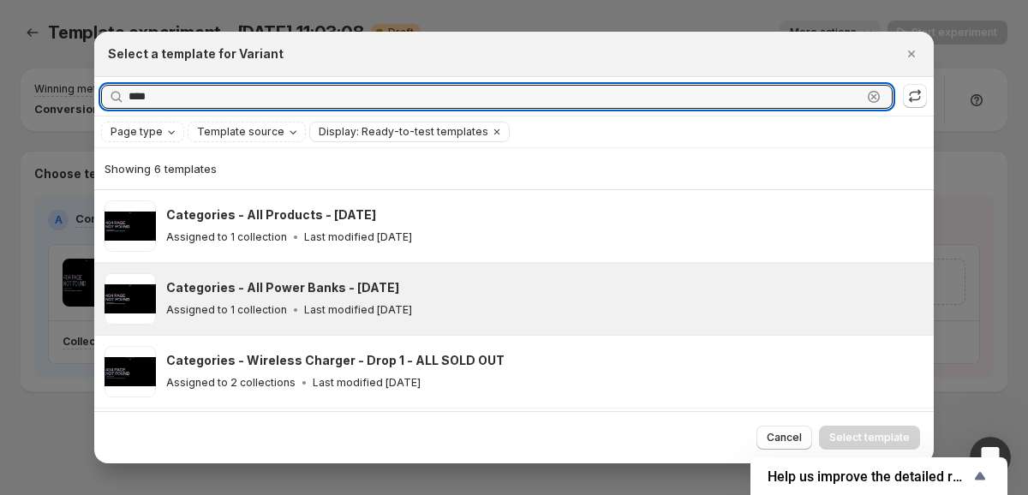
type input "***"
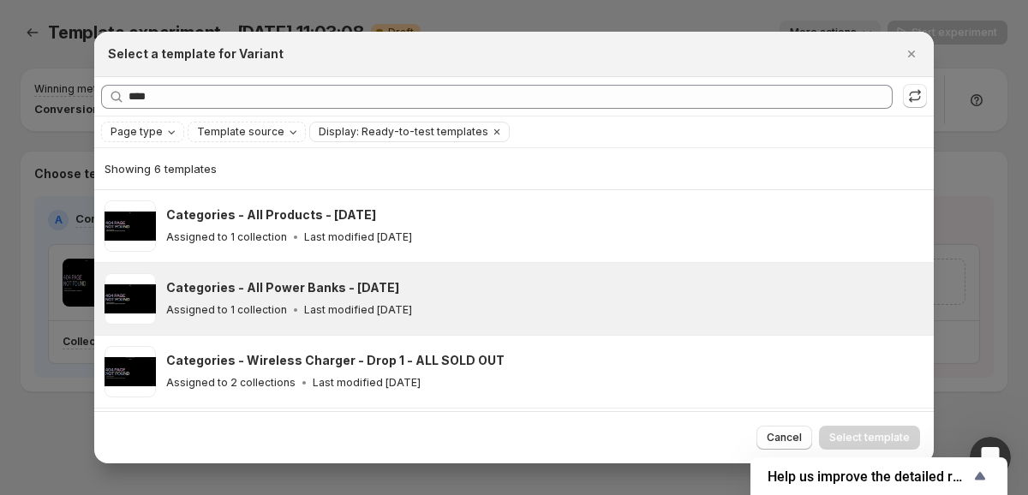
click at [473, 291] on div "Categories - All Power Banks - [DATE]" at bounding box center [542, 287] width 752 height 17
click at [889, 427] on button "Select template" at bounding box center [869, 438] width 101 height 24
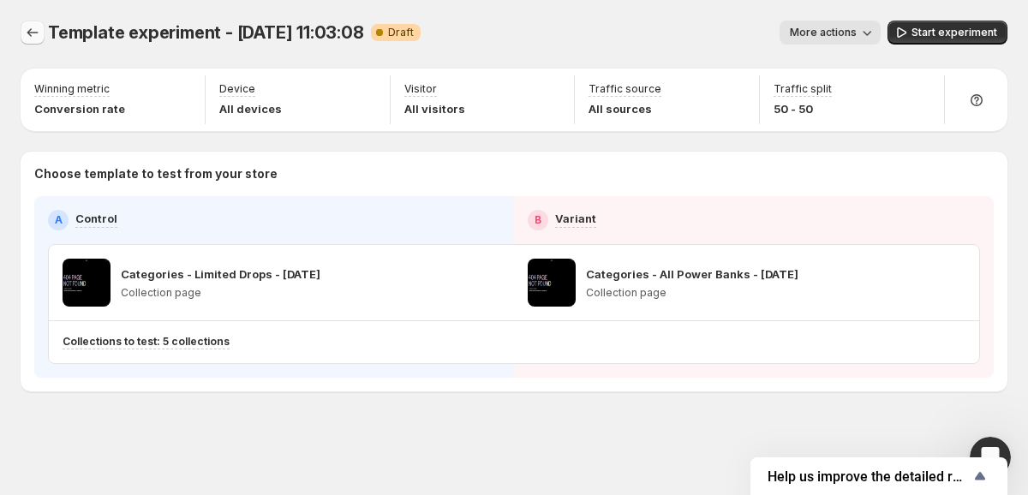
click at [37, 33] on icon "Experiments" at bounding box center [32, 32] width 17 height 17
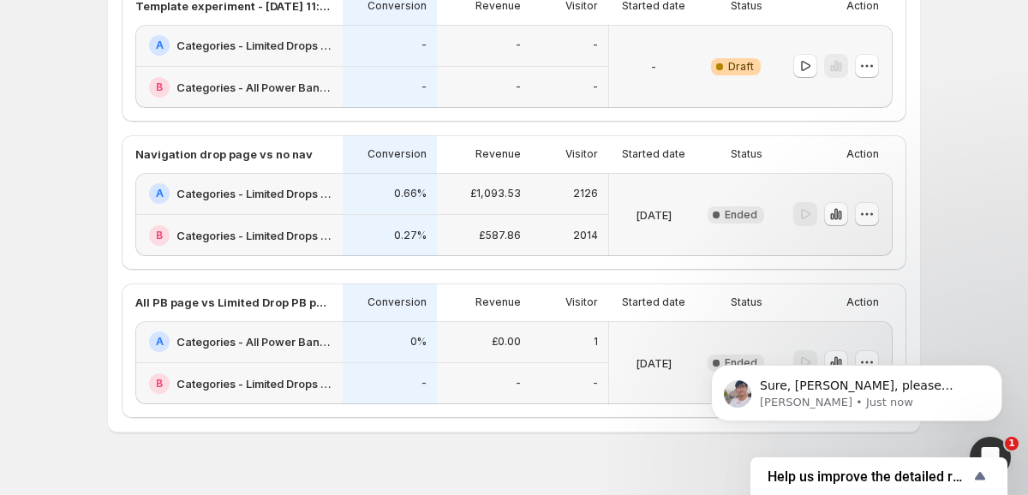
scroll to position [609, 0]
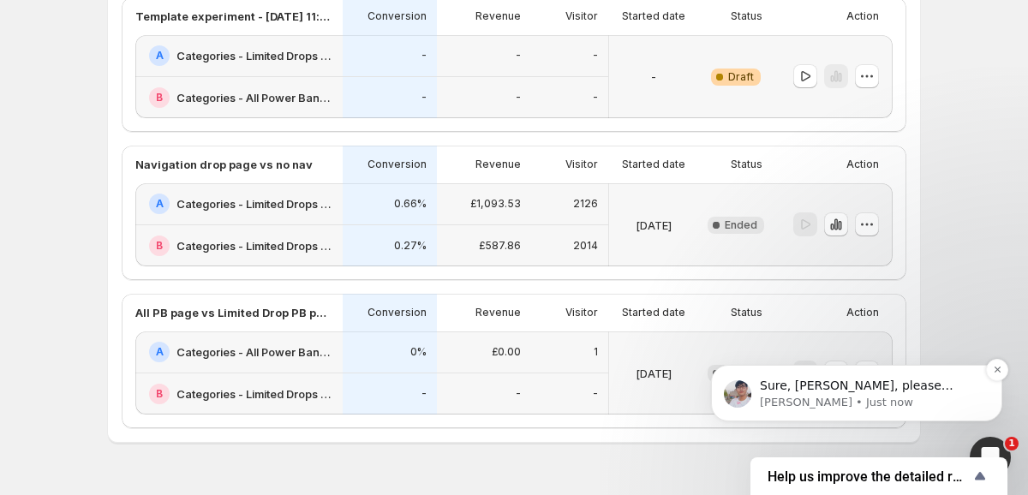
click at [821, 409] on p "[PERSON_NAME] • Just now" at bounding box center [870, 402] width 221 height 15
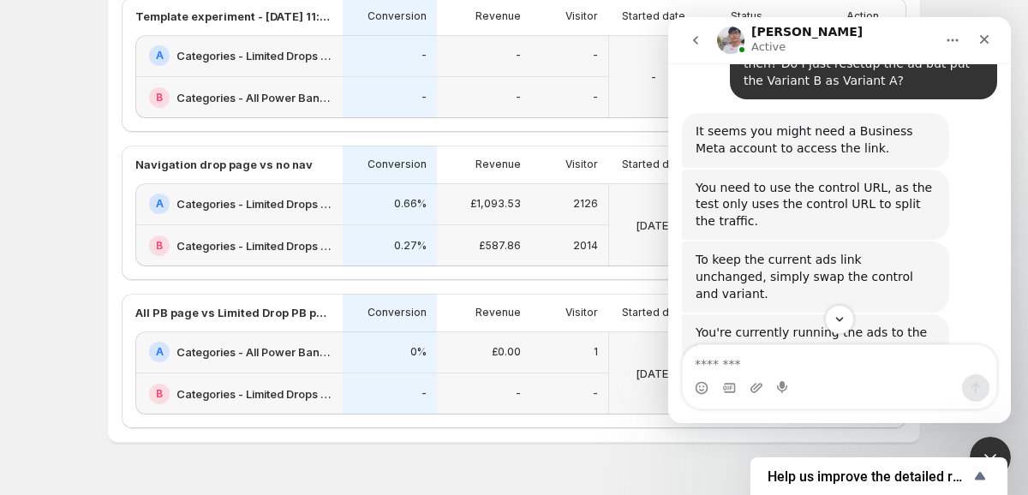
scroll to position [7418, 0]
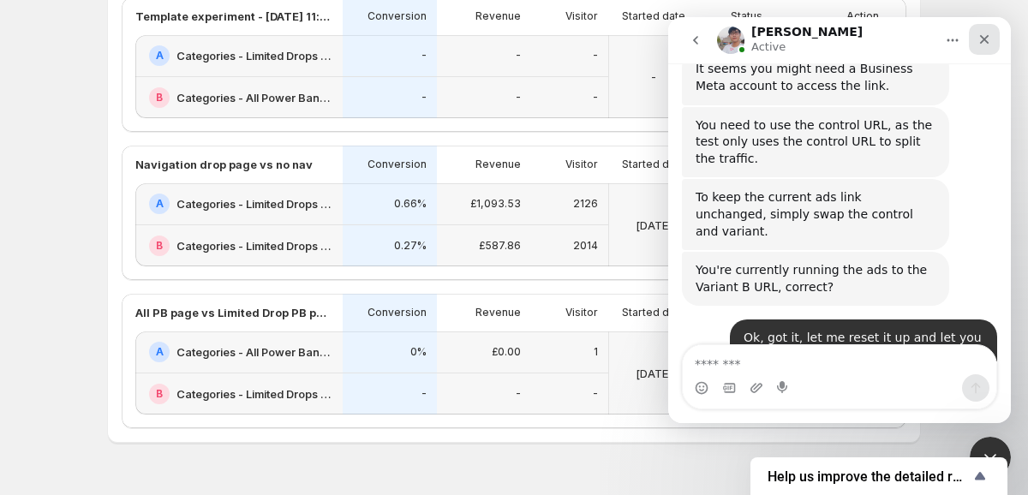
click at [985, 37] on icon "Close" at bounding box center [984, 40] width 14 height 14
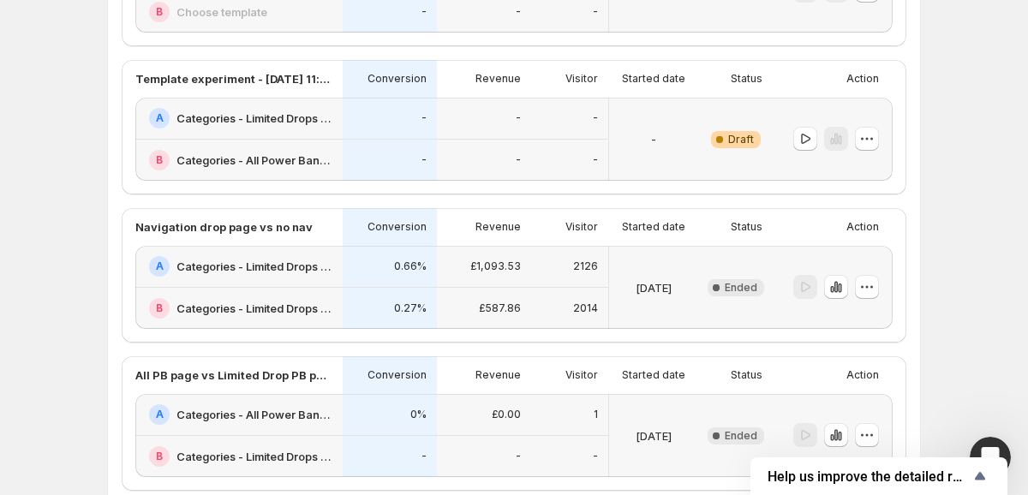
scroll to position [555, 0]
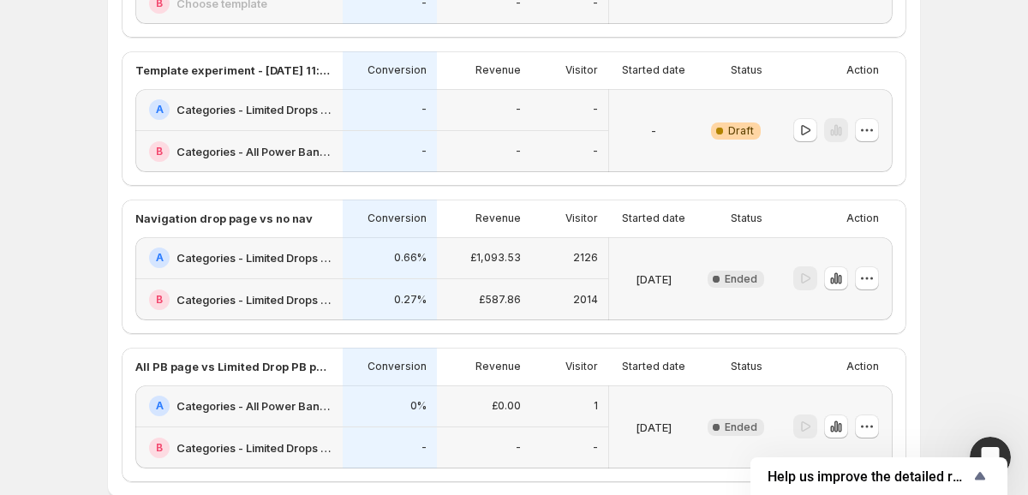
click at [315, 145] on h2 "Categories - All Power Banks - [DATE]" at bounding box center [254, 151] width 156 height 17
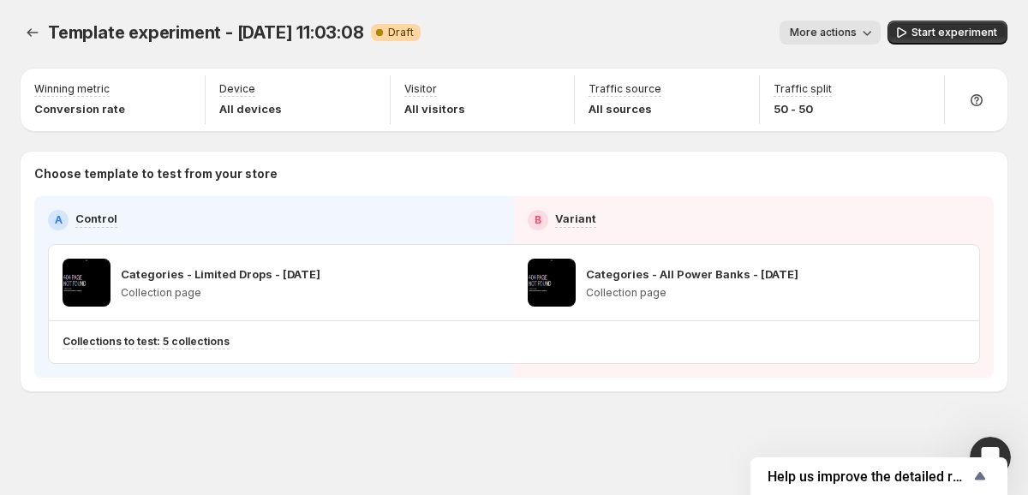
click at [848, 31] on span "More actions" at bounding box center [823, 33] width 67 height 14
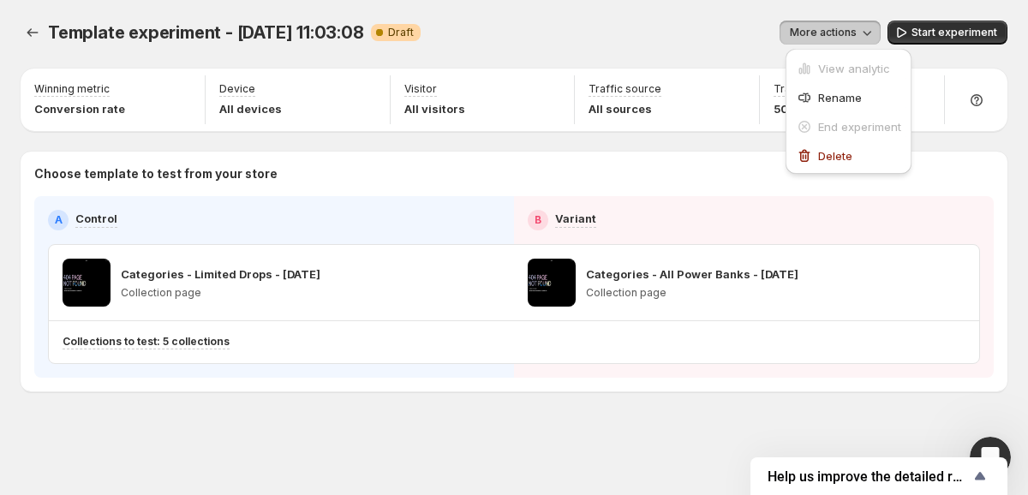
click at [848, 31] on span "More actions" at bounding box center [823, 33] width 67 height 14
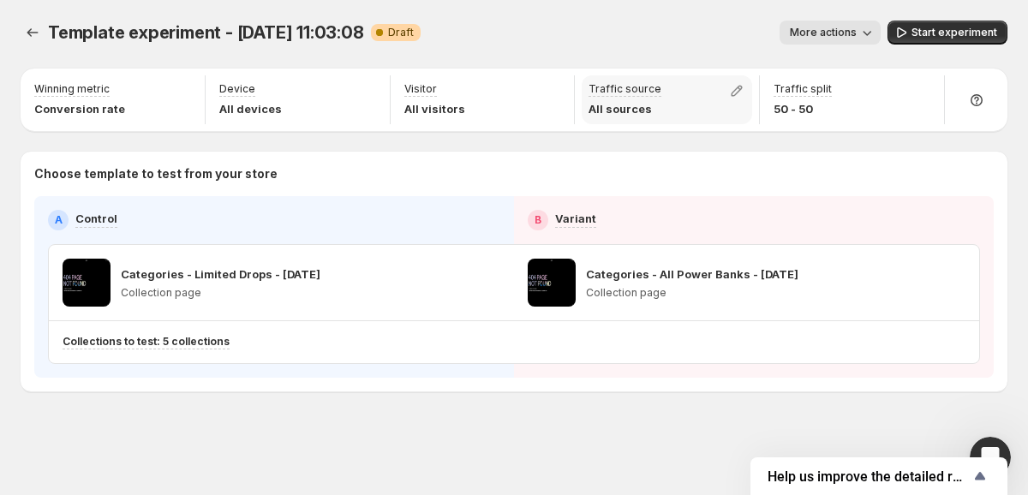
click at [674, 102] on div "Traffic source All sources" at bounding box center [667, 99] width 170 height 49
click at [733, 86] on icon "button" at bounding box center [736, 90] width 17 height 17
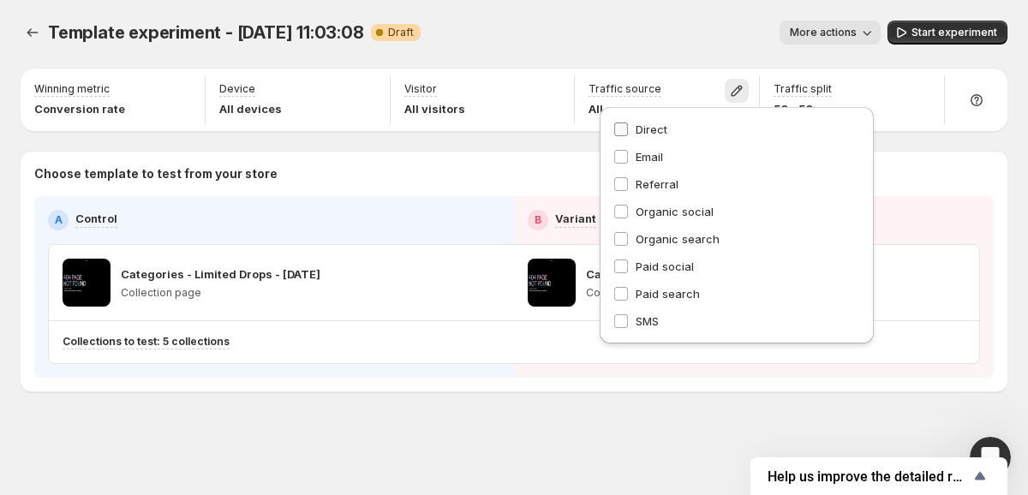
click at [629, 126] on label "Direct" at bounding box center [736, 129] width 247 height 17
click at [621, 412] on div "Template experiment - [DATE] 11:03:08. This page is ready Template experiment -…" at bounding box center [514, 242] width 1028 height 484
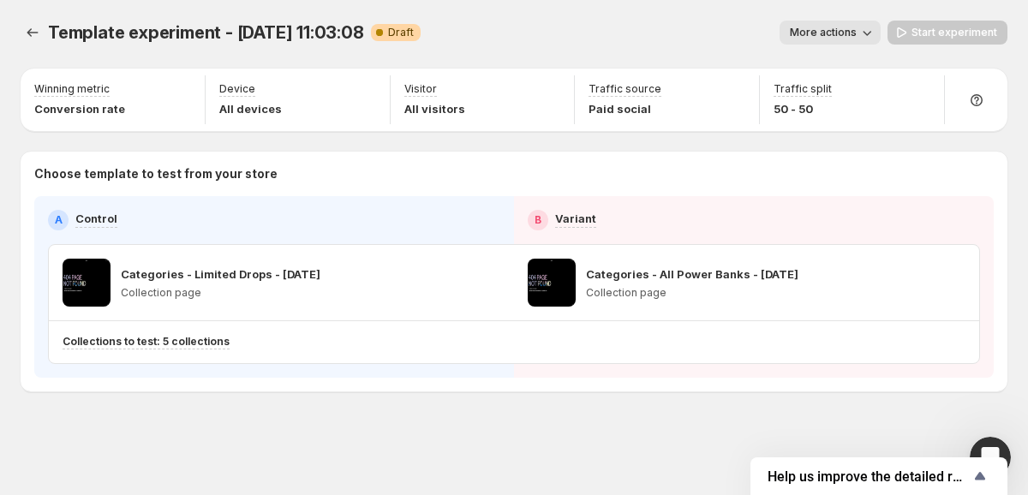
click at [734, 147] on div "Winning metric Conversion rate Device All devices Visitor All visitors Traffic …" at bounding box center [514, 230] width 987 height 323
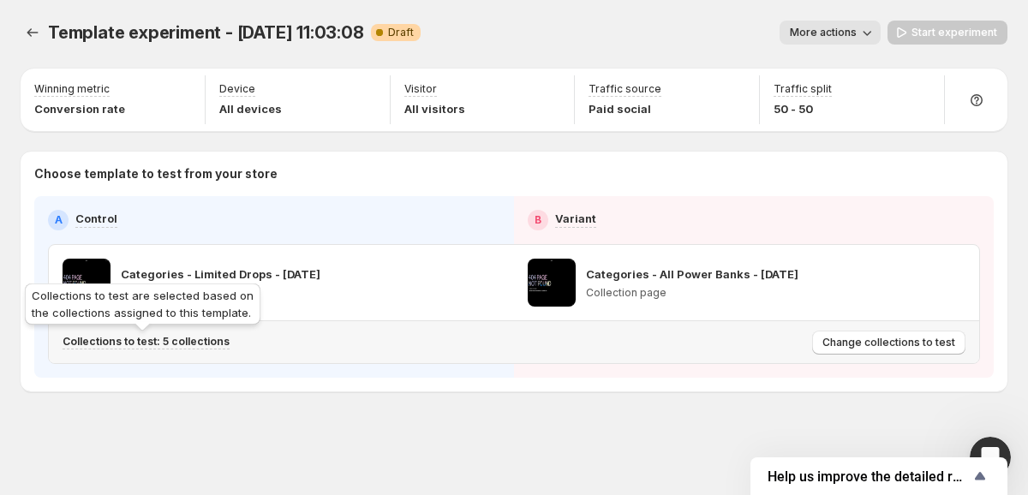
click at [174, 344] on p "Collections to test: 5 collections" at bounding box center [146, 342] width 167 height 14
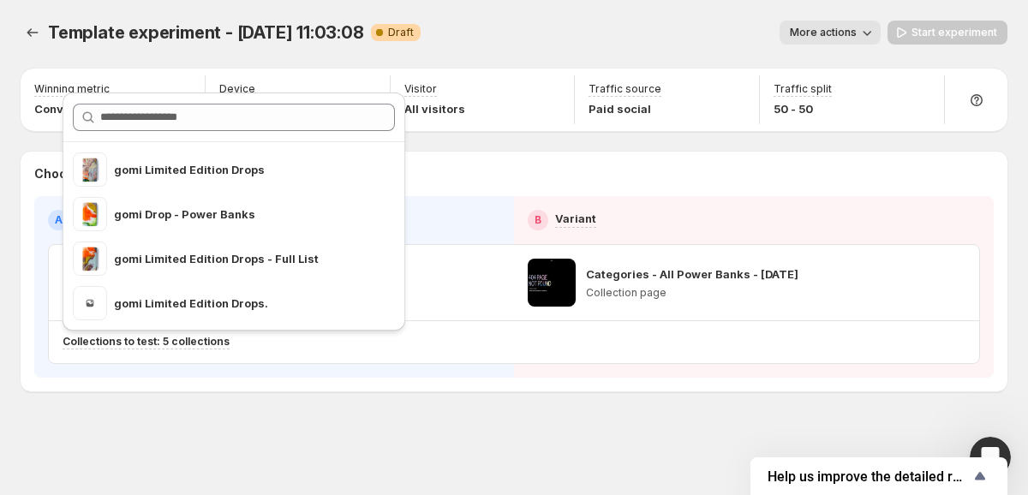
click at [391, 421] on div "Template experiment - [DATE] 11:03:08. This page is ready Template experiment -…" at bounding box center [514, 242] width 1028 height 484
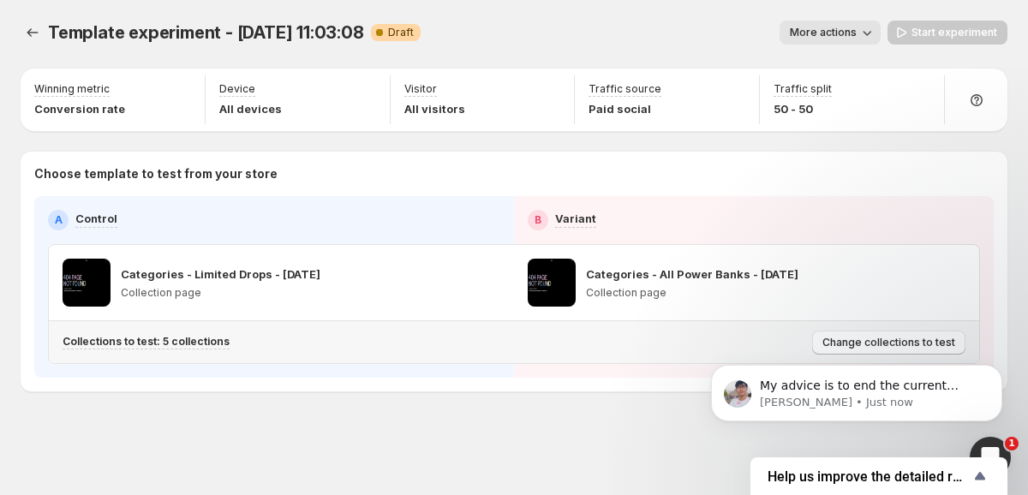
click at [221, 344] on p "Collections to test: 5 collections" at bounding box center [146, 342] width 167 height 14
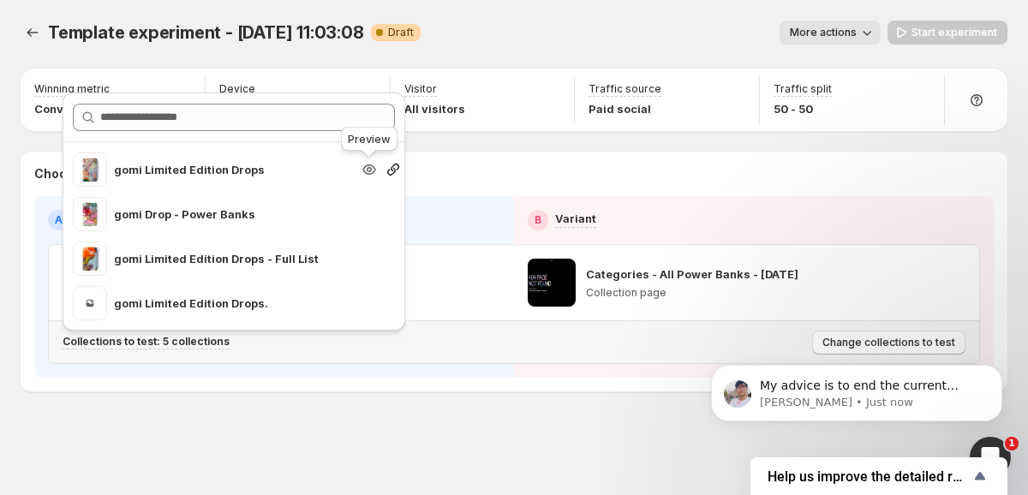
click at [370, 174] on icon "Search for and select a customer segment" at bounding box center [369, 169] width 13 height 10
click at [456, 385] on div "Choose template to test from your store A Control B Variant Categories - Limite…" at bounding box center [514, 272] width 987 height 240
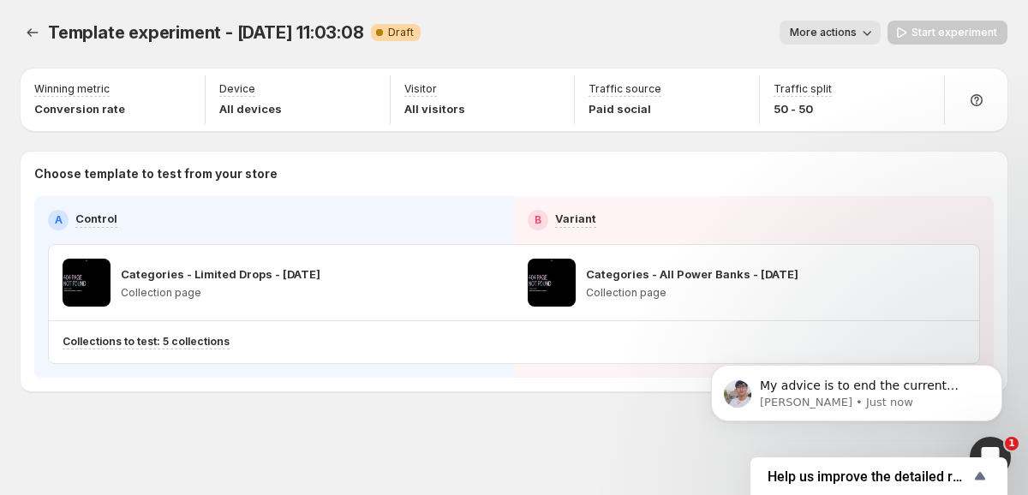
click at [629, 128] on div "Winning metric Conversion rate Device All devices Visitor All visitors Traffic …" at bounding box center [514, 100] width 987 height 63
click at [744, 157] on div "Choose template to test from your store A Control B Variant Categories - Limite…" at bounding box center [514, 272] width 987 height 240
click at [839, 19] on div "Template experiment - [DATE] 11:03:08. This page is ready Template experiment -…" at bounding box center [514, 32] width 987 height 65
click at [851, 27] on span "More actions" at bounding box center [823, 33] width 67 height 14
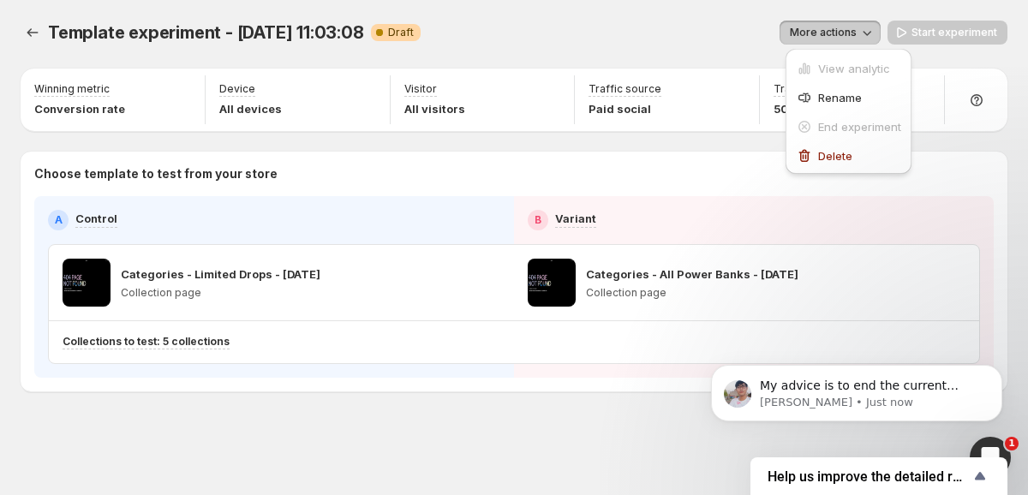
click at [851, 27] on span "More actions" at bounding box center [823, 33] width 67 height 14
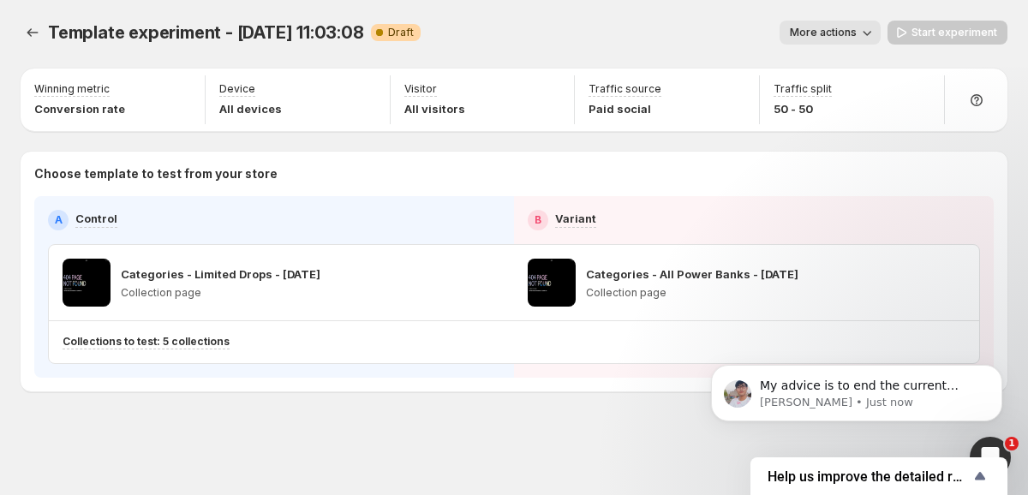
click at [851, 27] on span "More actions" at bounding box center [823, 33] width 67 height 14
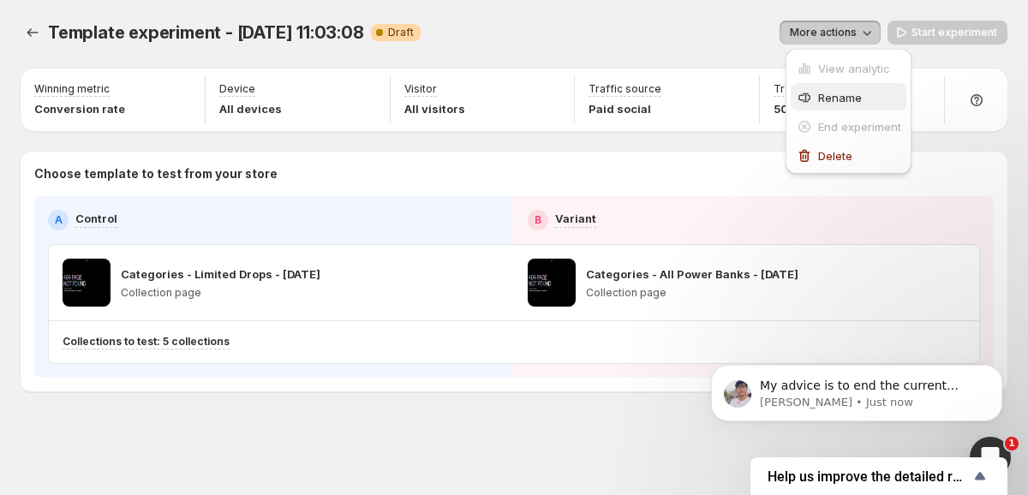
click at [859, 87] on button "Rename" at bounding box center [849, 96] width 116 height 27
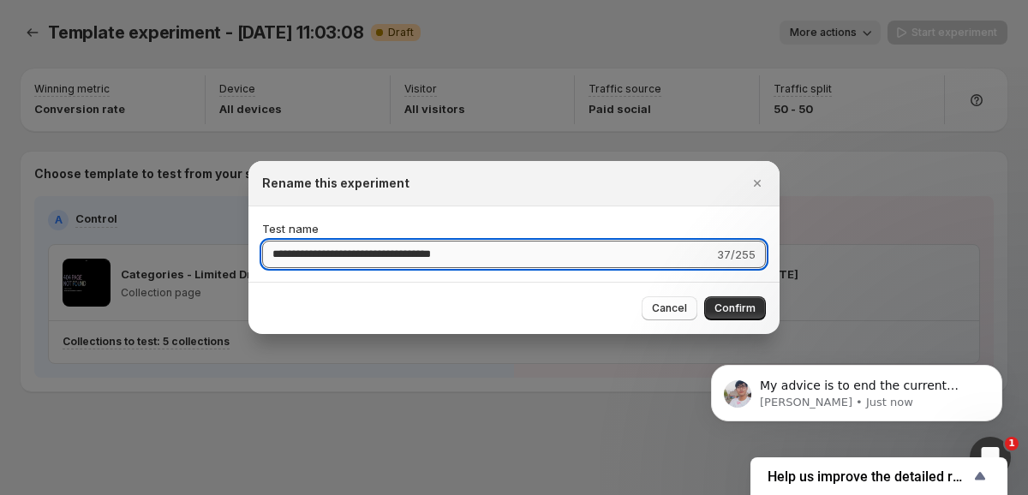
click at [320, 264] on input "**********" at bounding box center [487, 254] width 451 height 27
type input "**********"
click at [741, 311] on span "Confirm" at bounding box center [734, 309] width 41 height 14
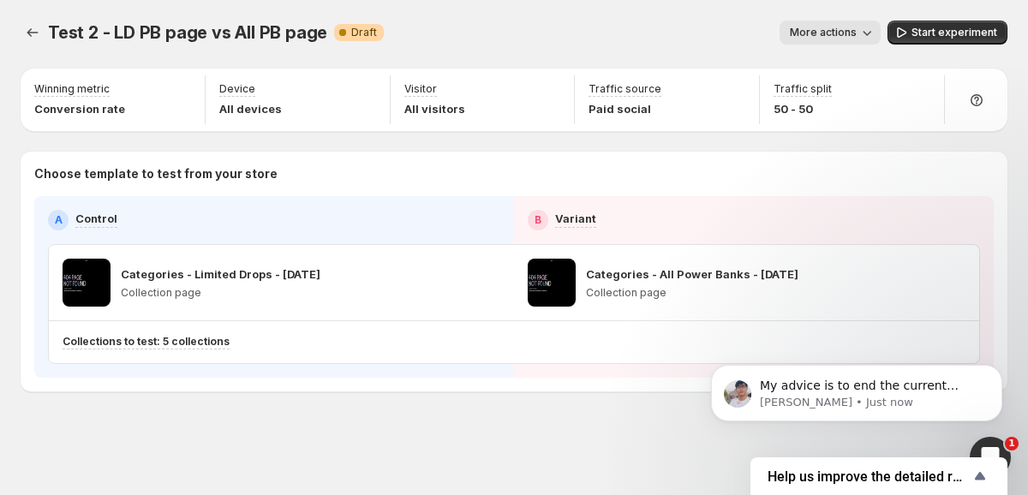
click at [475, 423] on div "Test 2 - LD PB page vs All PB page. This page is ready Test 2 - LD PB page vs A…" at bounding box center [514, 242] width 1028 height 484
click at [36, 35] on icon "Experiments" at bounding box center [32, 32] width 17 height 17
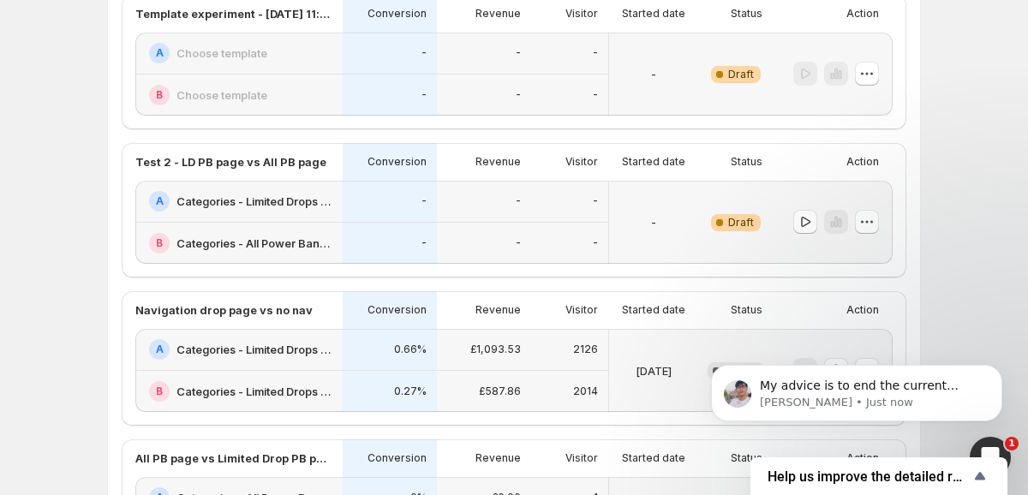
scroll to position [469, 0]
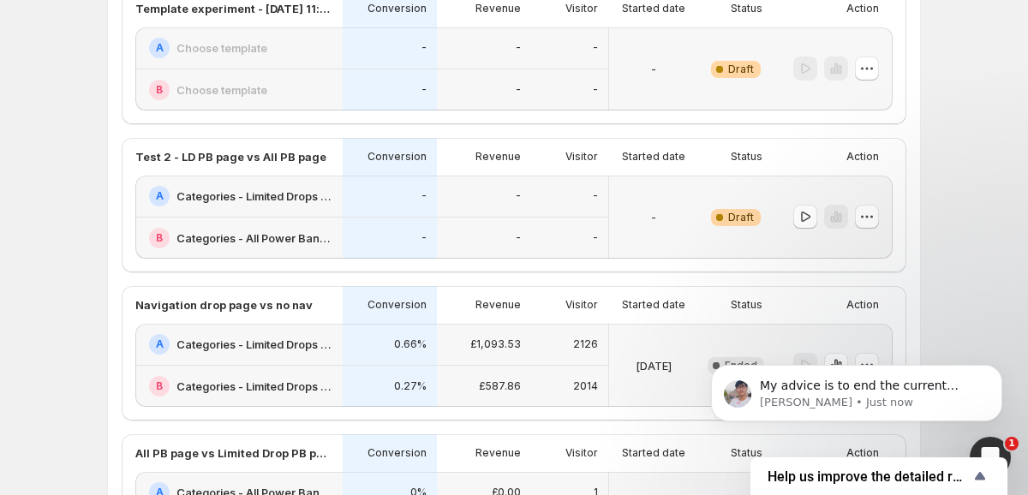
click at [635, 189] on div "-" at bounding box center [653, 217] width 75 height 63
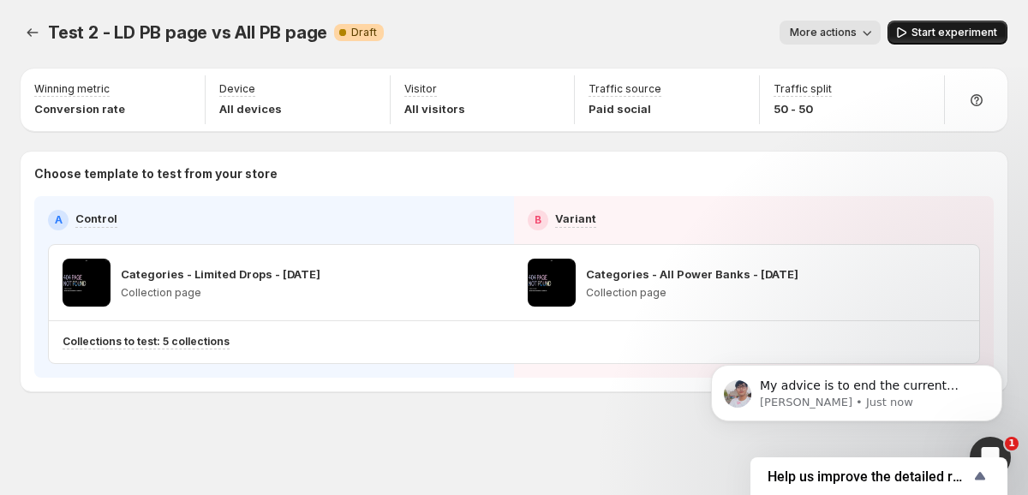
click at [968, 33] on span "Start experiment" at bounding box center [954, 33] width 86 height 14
click at [868, 405] on p "[PERSON_NAME] • 1m ago" at bounding box center [870, 402] width 221 height 15
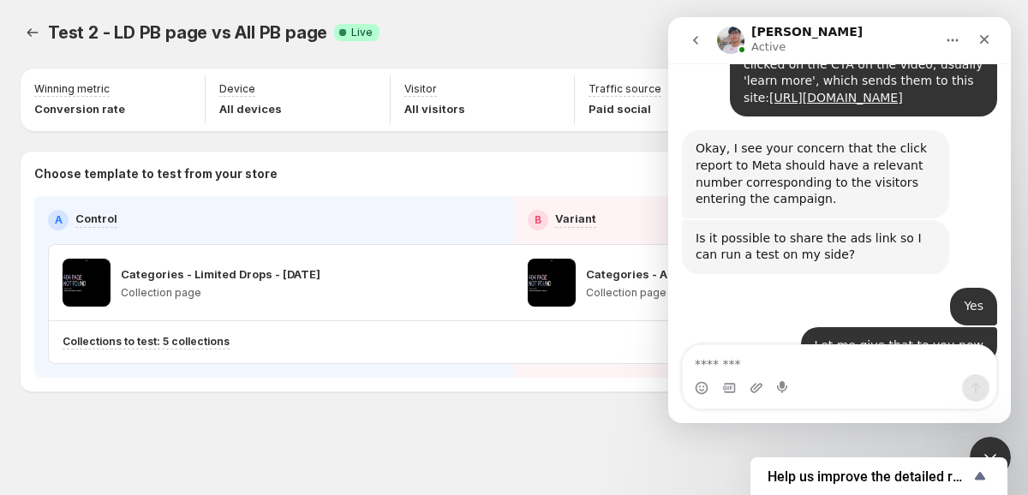
scroll to position [7408, 0]
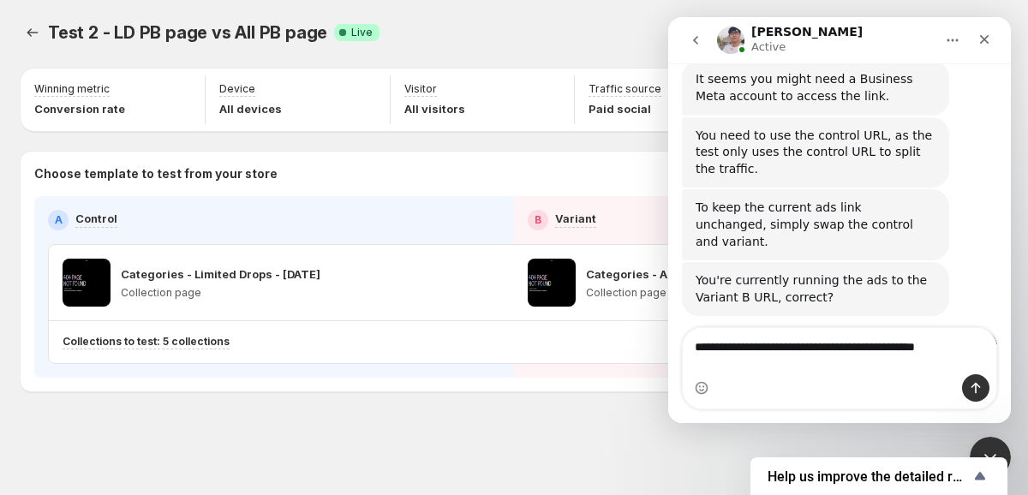
type textarea "**********"
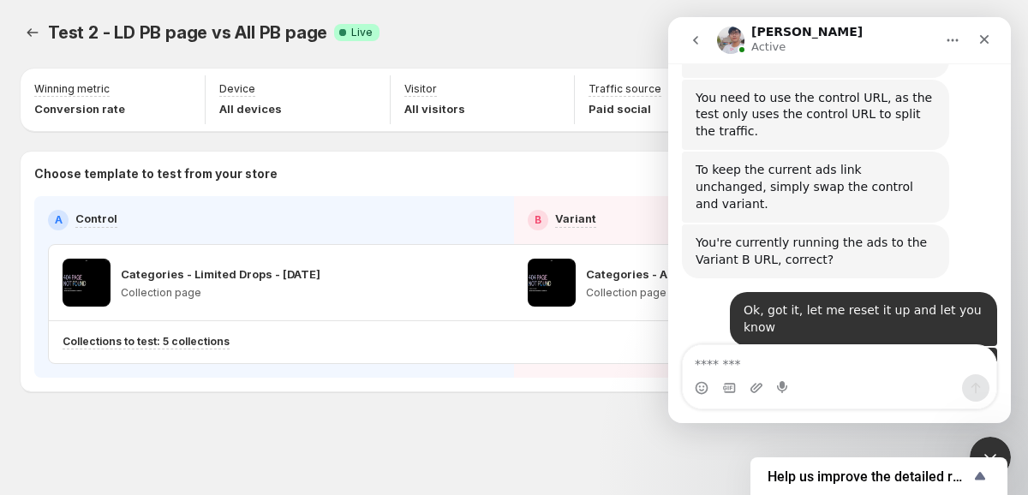
scroll to position [7448, 0]
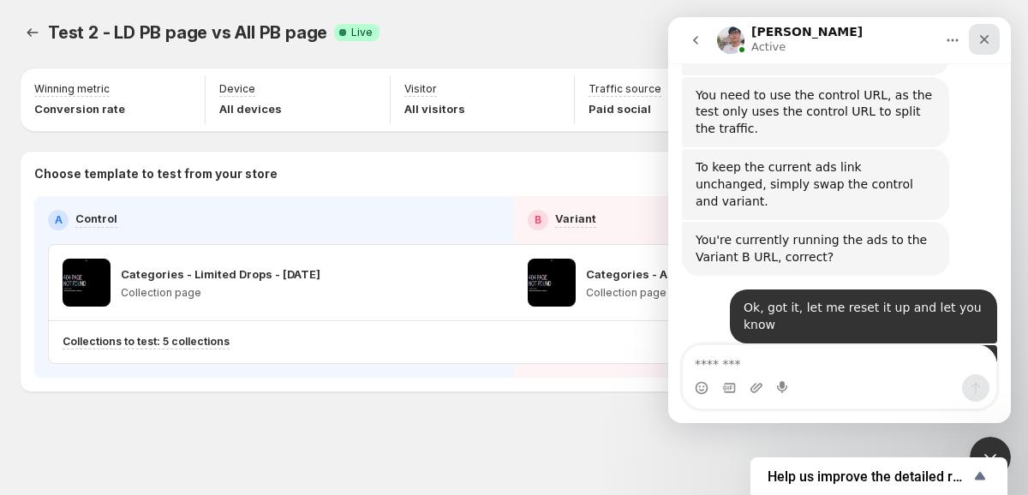
click at [988, 29] on div "Close" at bounding box center [984, 39] width 31 height 31
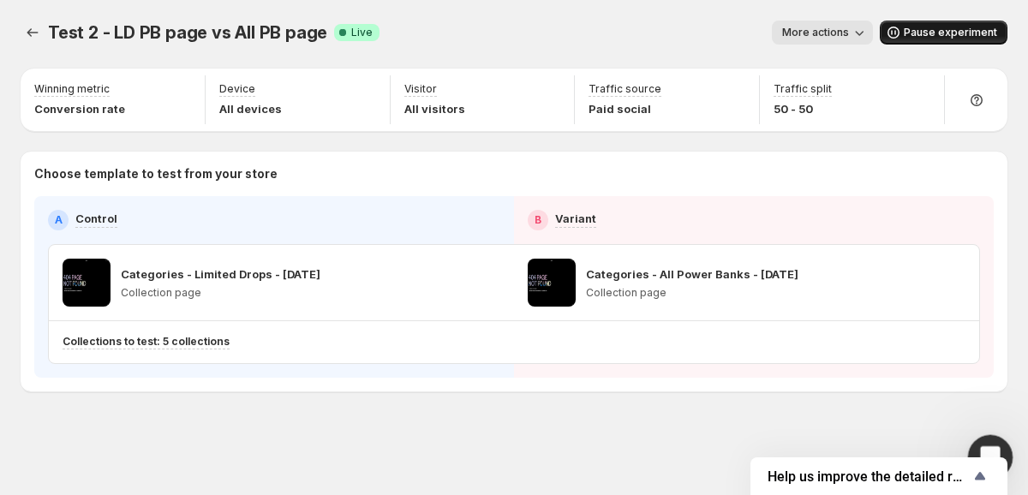
click at [1006, 441] on div "Open Intercom Messenger" at bounding box center [987, 455] width 57 height 57
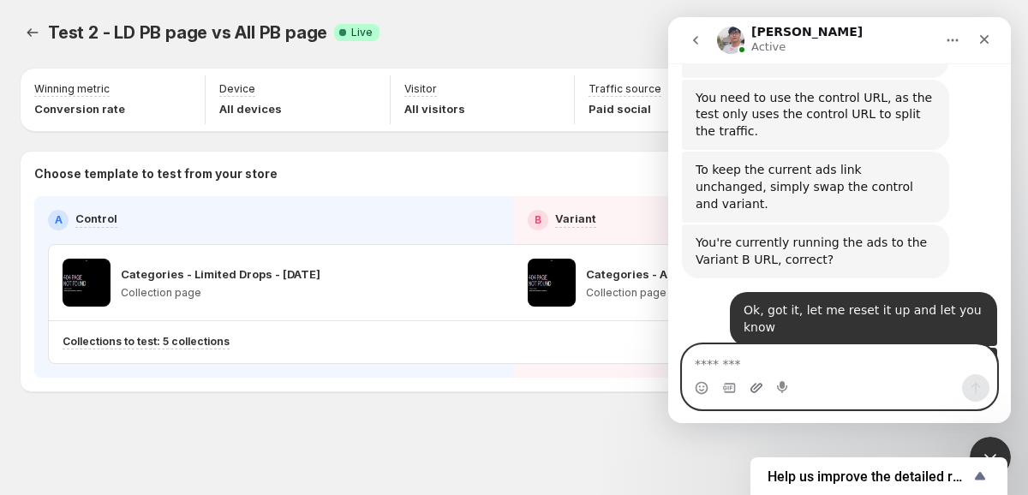
click at [761, 387] on icon "Upload attachment" at bounding box center [756, 388] width 14 height 14
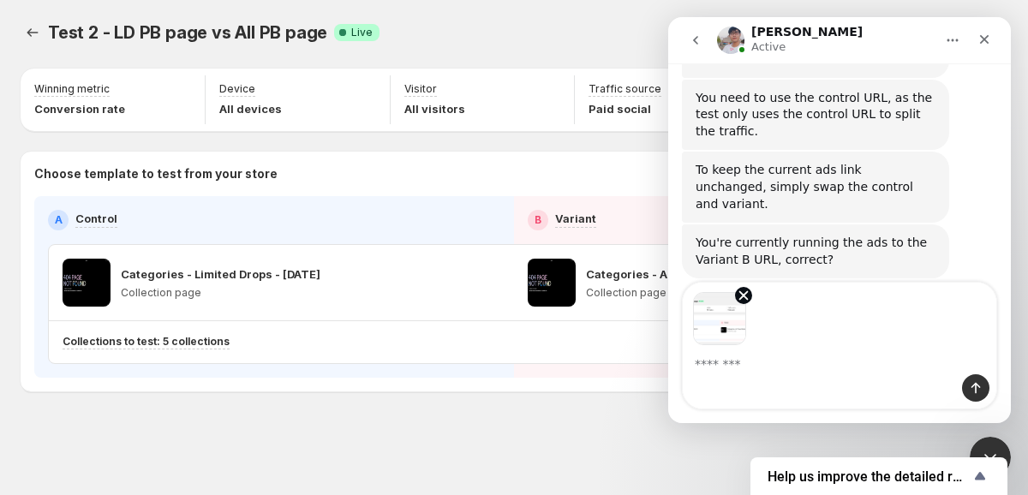
scroll to position [7510, 0]
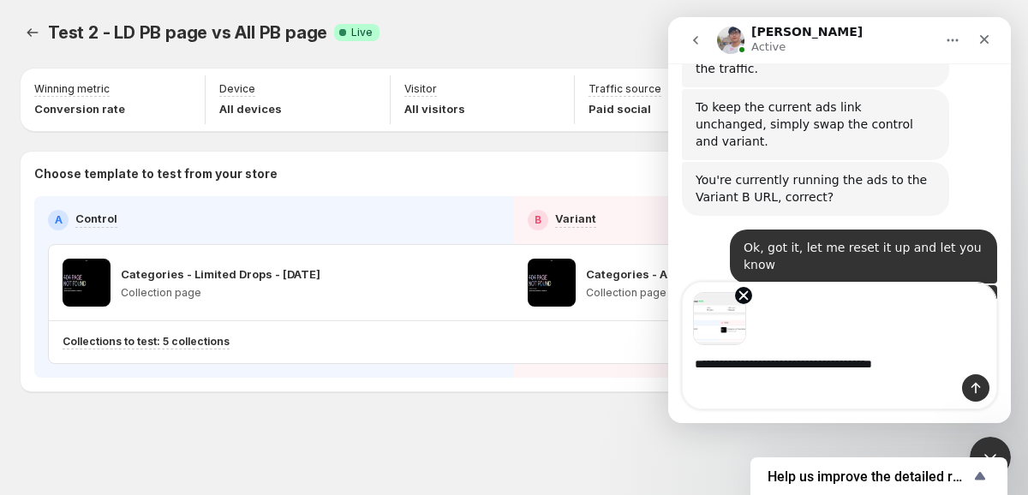
type textarea "**********"
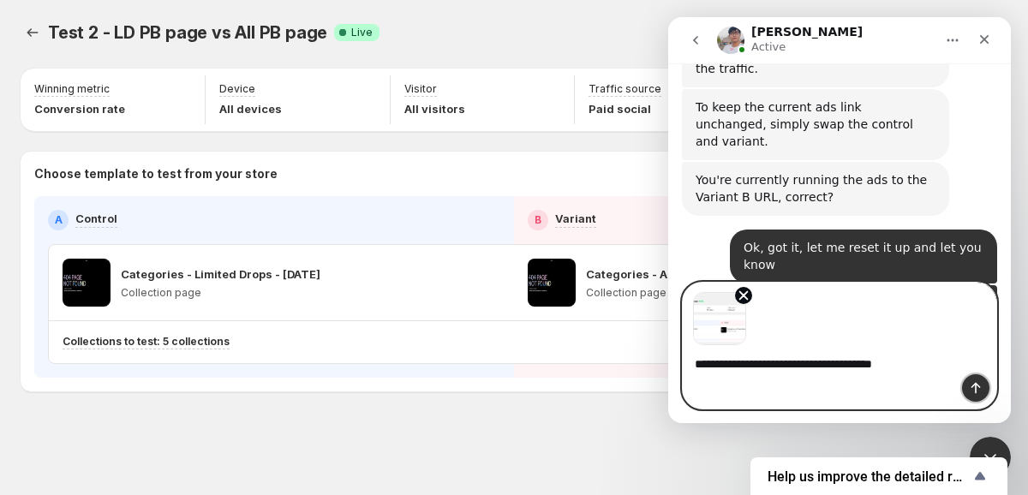
click at [984, 385] on button "Send a message…" at bounding box center [975, 387] width 27 height 27
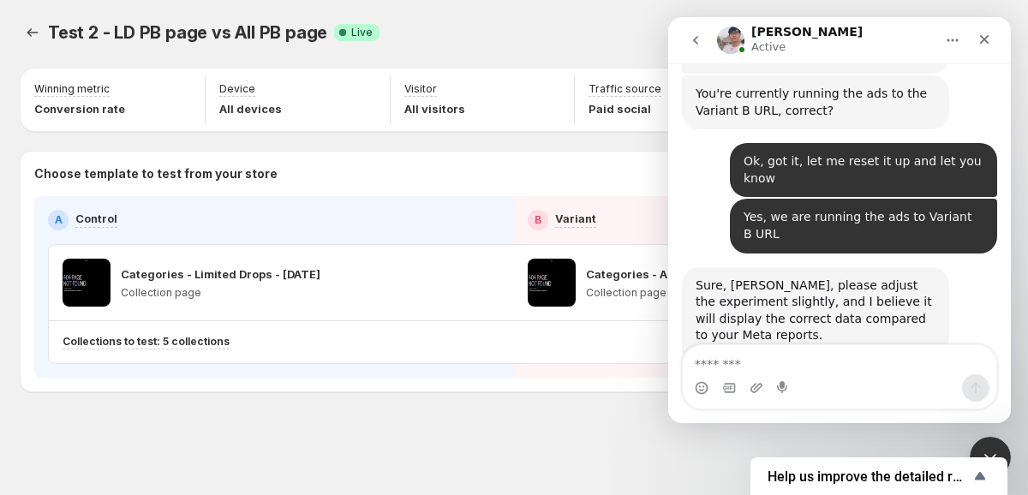
scroll to position [7614, 0]
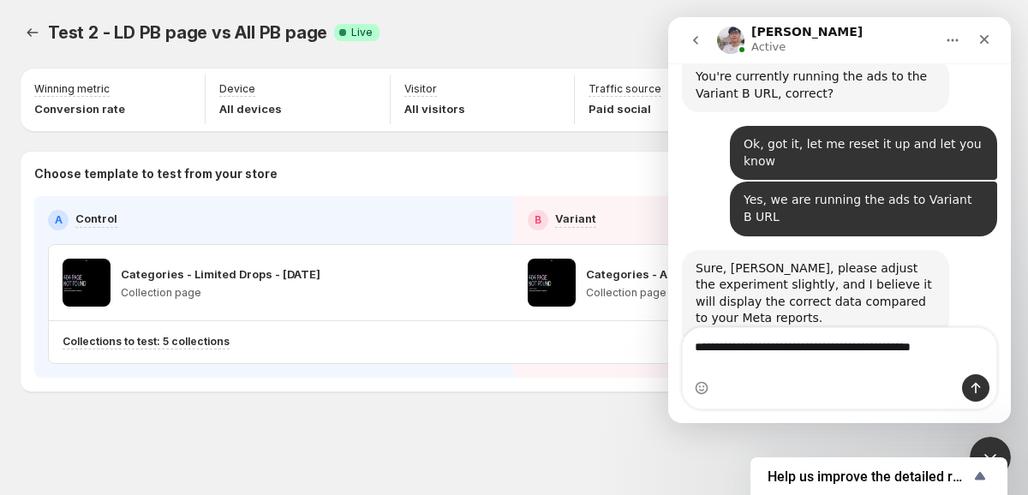
type textarea "**********"
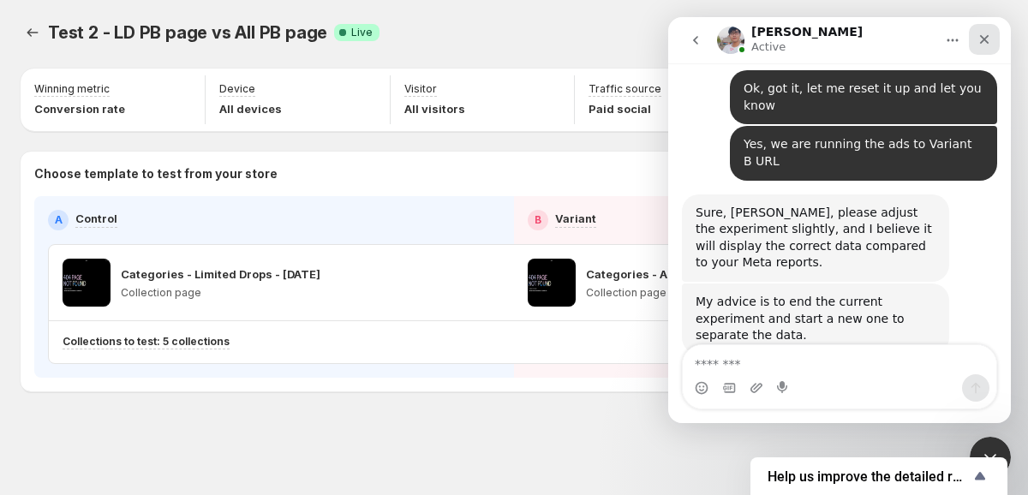
click at [987, 42] on icon "Close" at bounding box center [984, 39] width 9 height 9
